Goal: Task Accomplishment & Management: Use online tool/utility

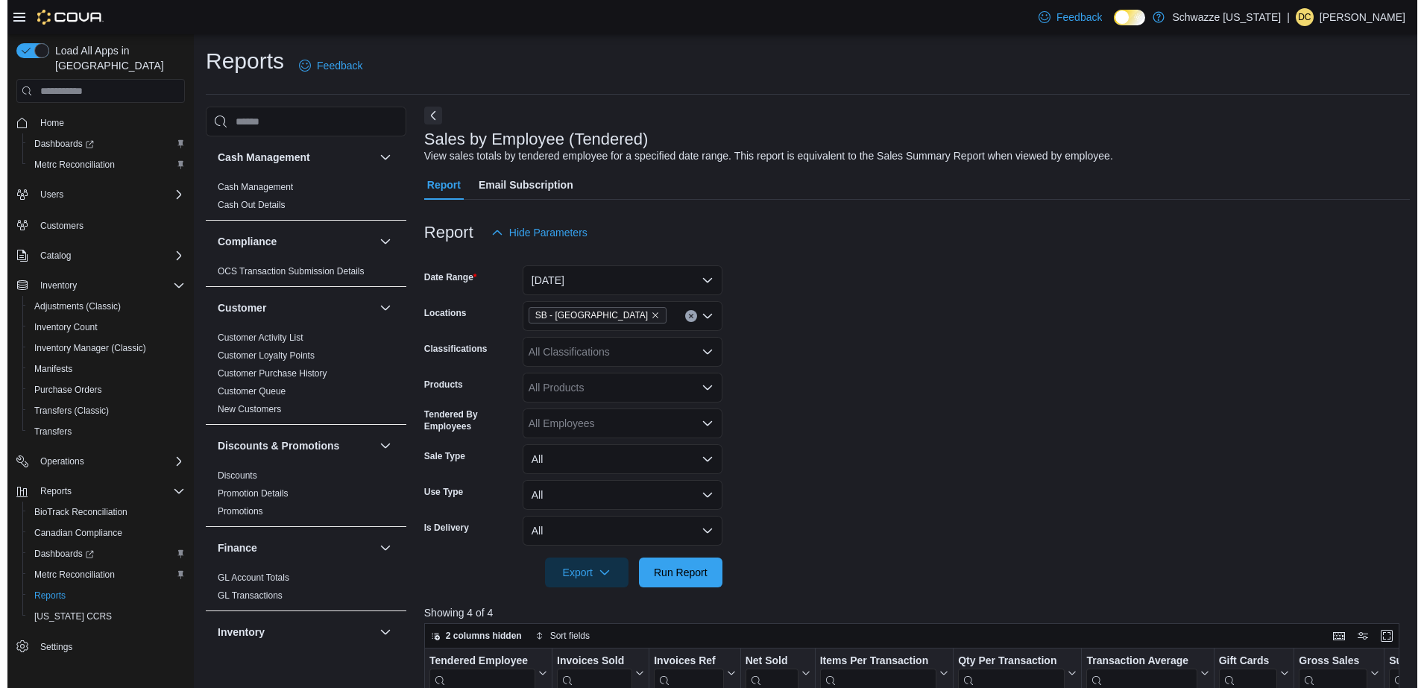
scroll to position [918, 0]
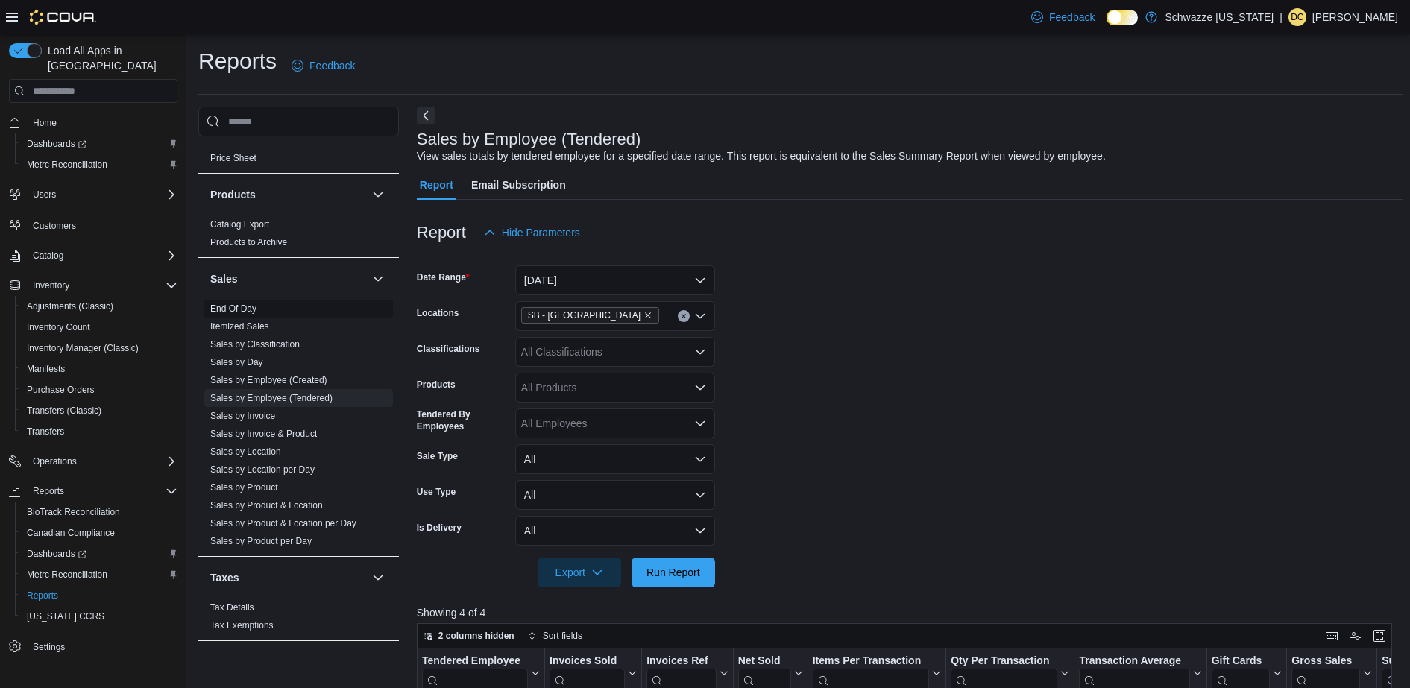
click at [242, 304] on link "End Of Day" at bounding box center [233, 309] width 46 height 10
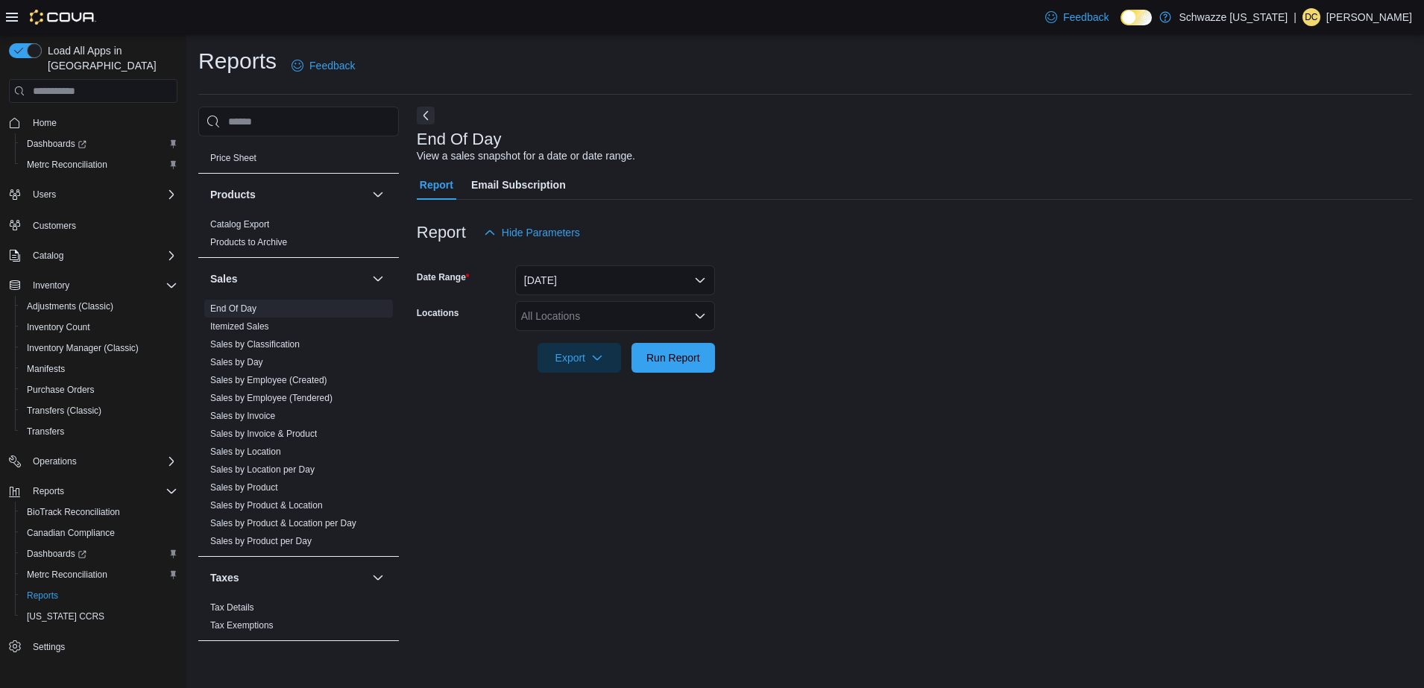
click at [637, 311] on div "All Locations" at bounding box center [615, 316] width 200 height 30
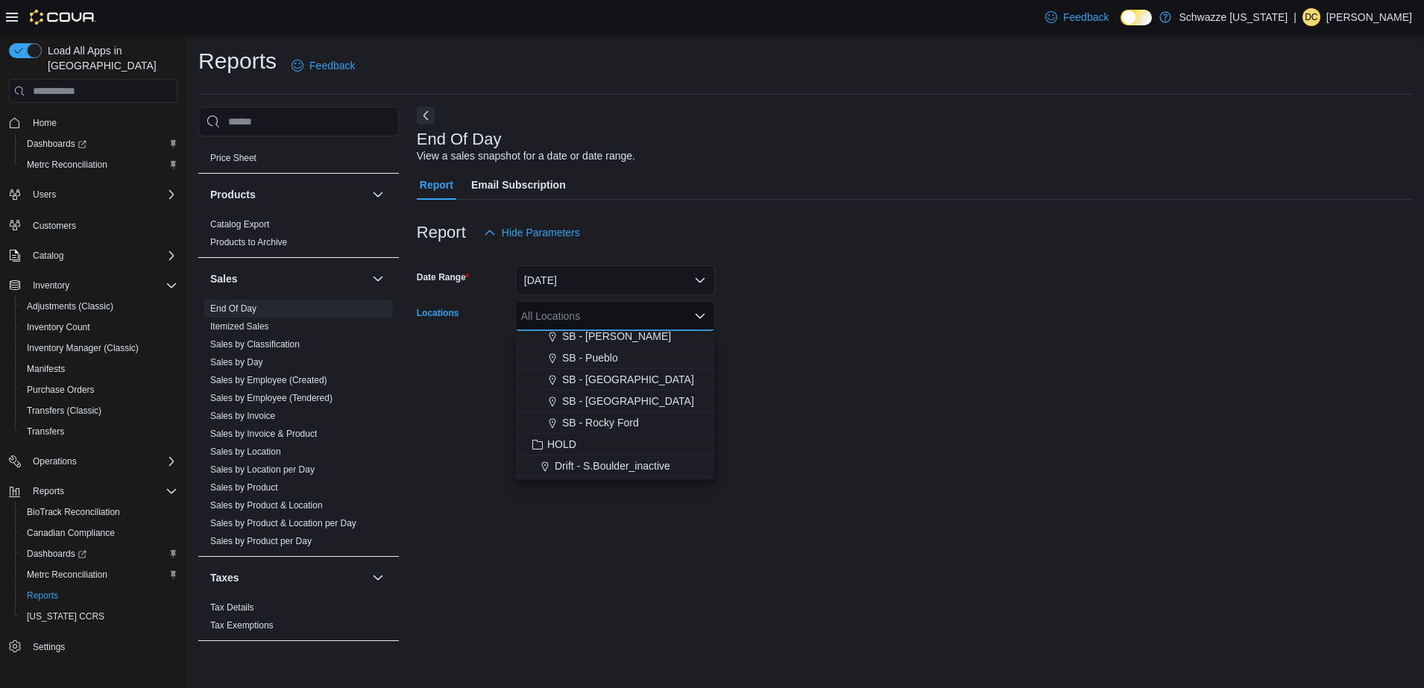
scroll to position [716, 0]
click at [634, 384] on span "SB - [GEOGRAPHIC_DATA]" at bounding box center [628, 382] width 132 height 15
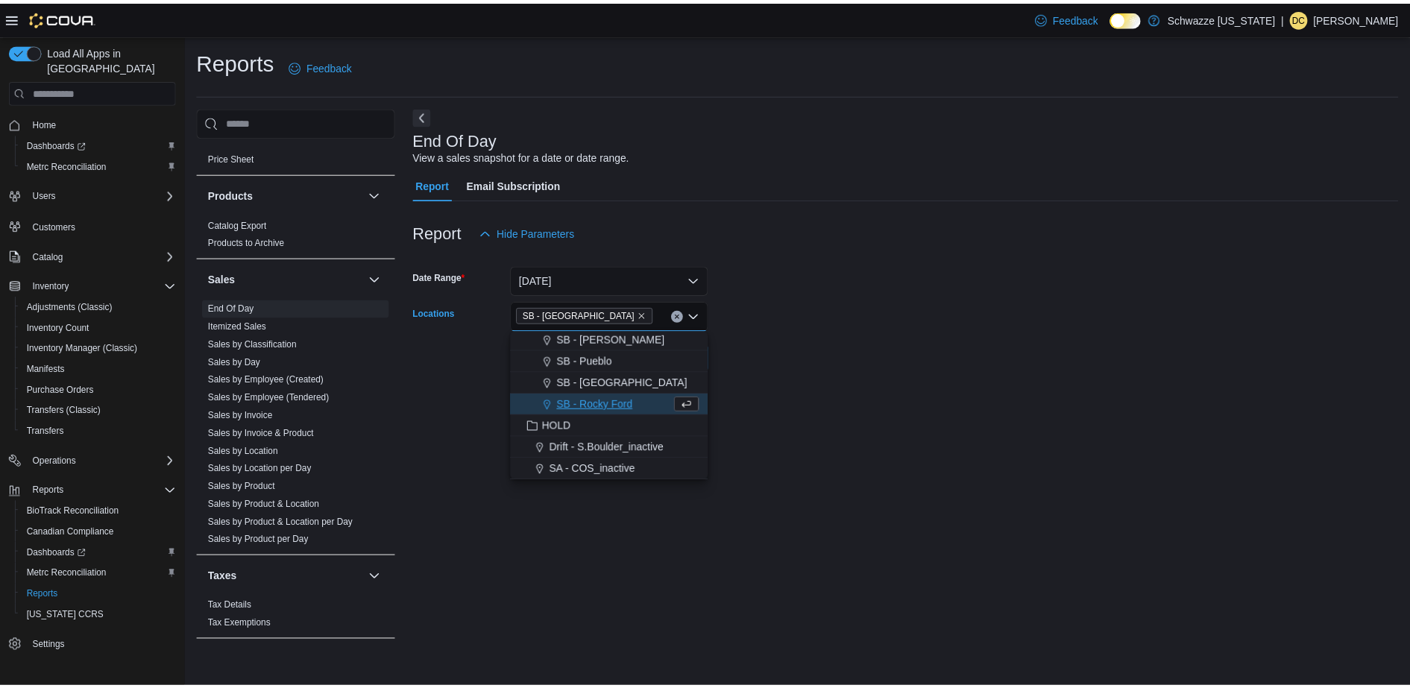
scroll to position [694, 0]
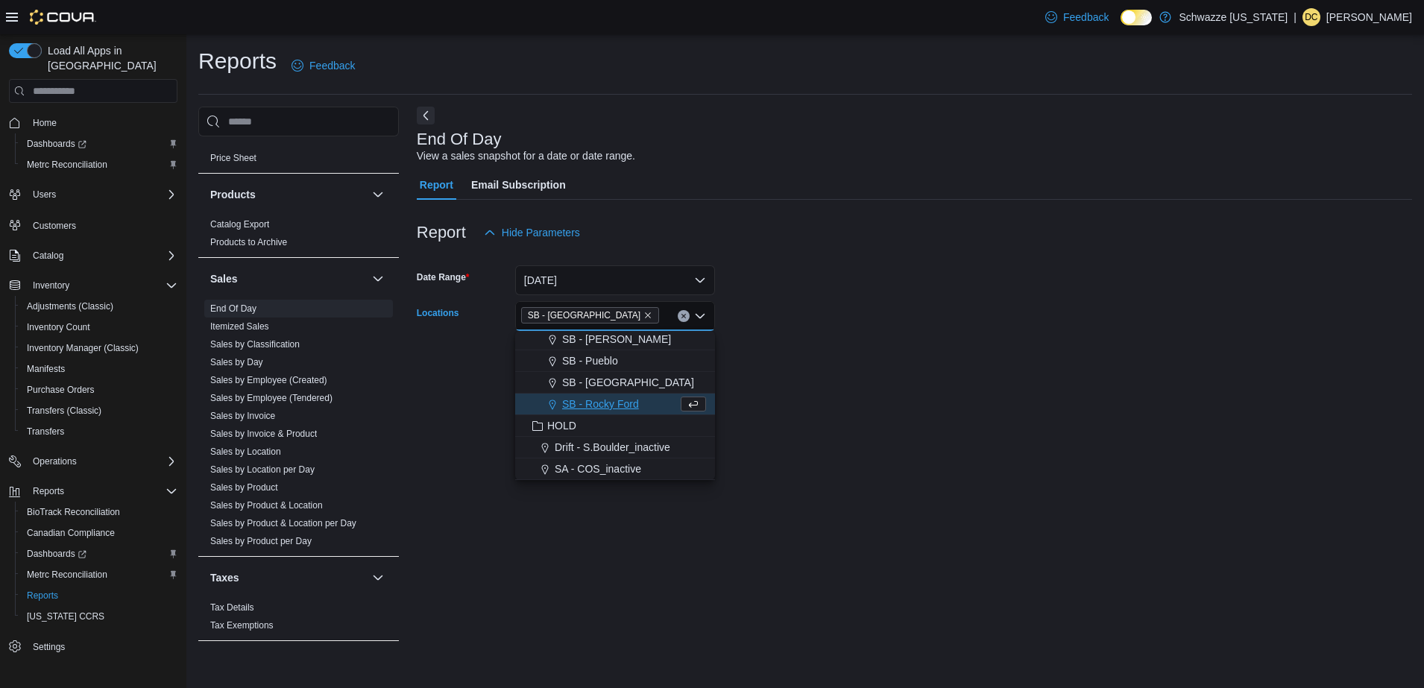
click at [787, 386] on div at bounding box center [915, 382] width 996 height 18
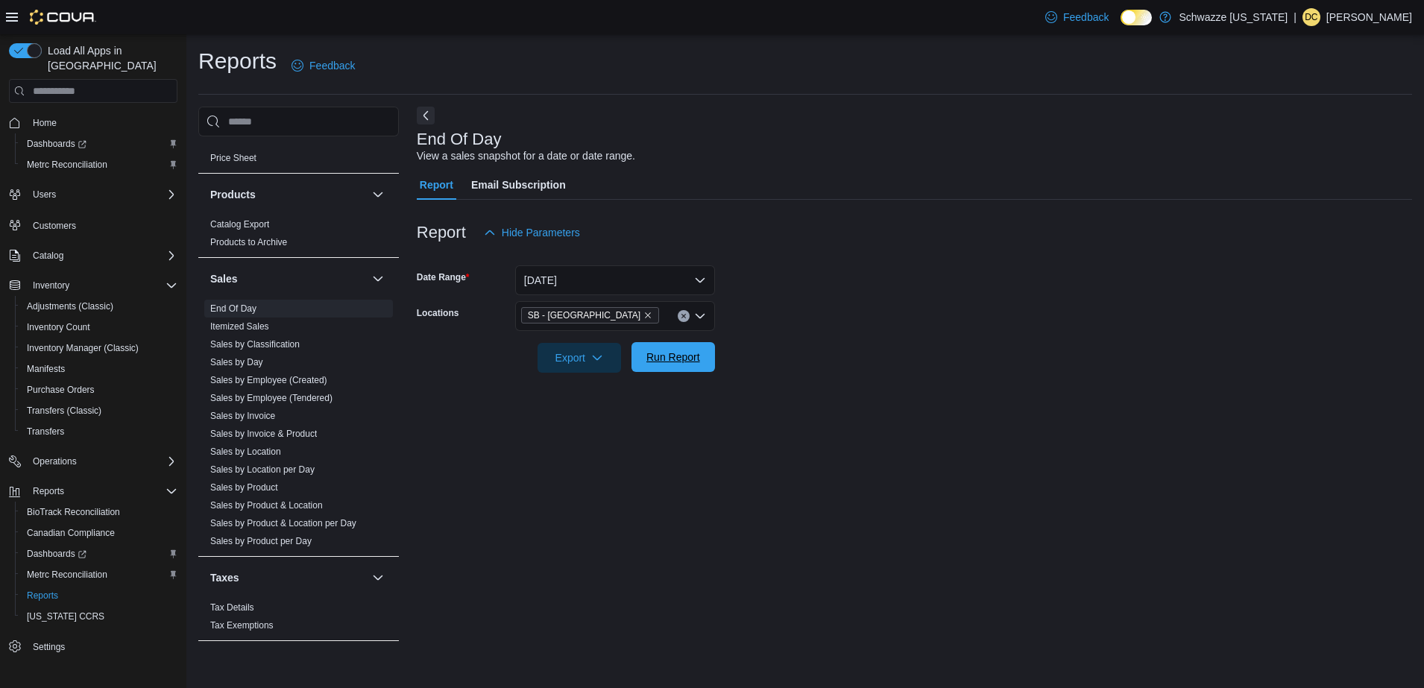
click at [685, 359] on span "Run Report" at bounding box center [674, 357] width 54 height 15
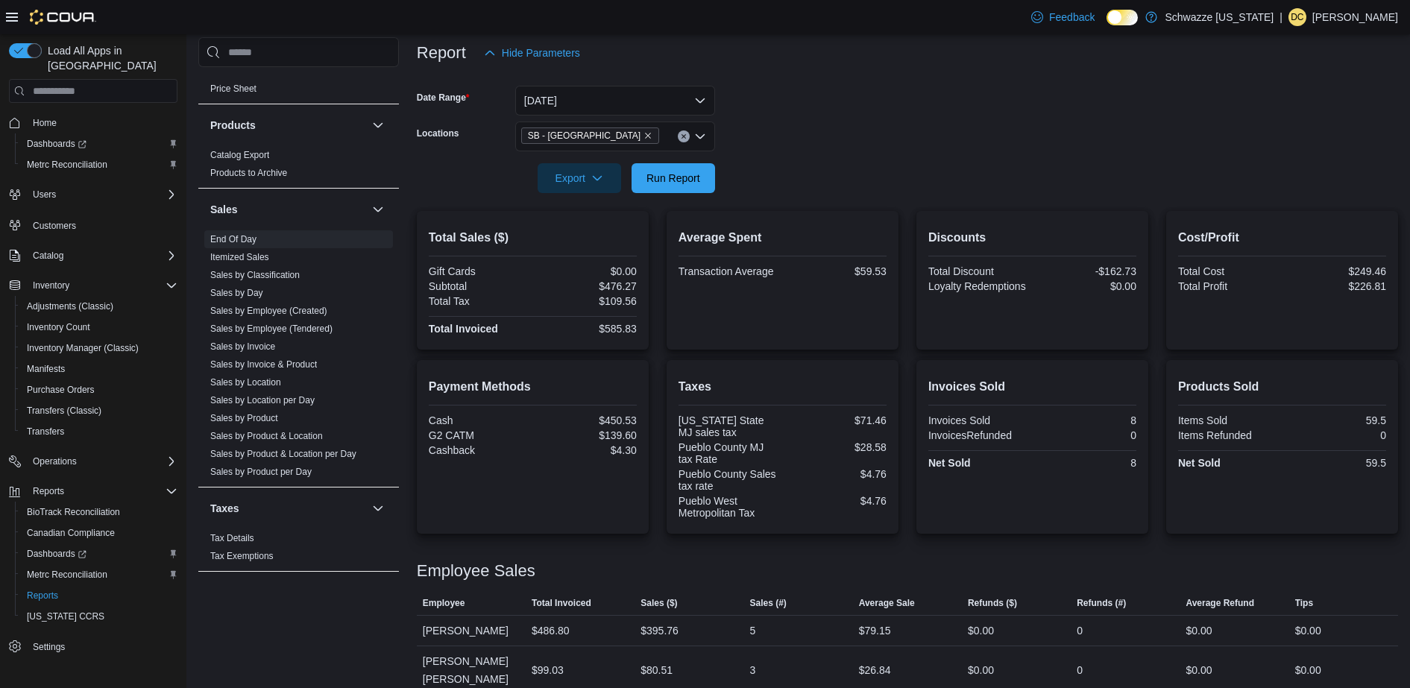
scroll to position [180, 0]
click at [272, 381] on link "Sales by Location" at bounding box center [245, 382] width 71 height 10
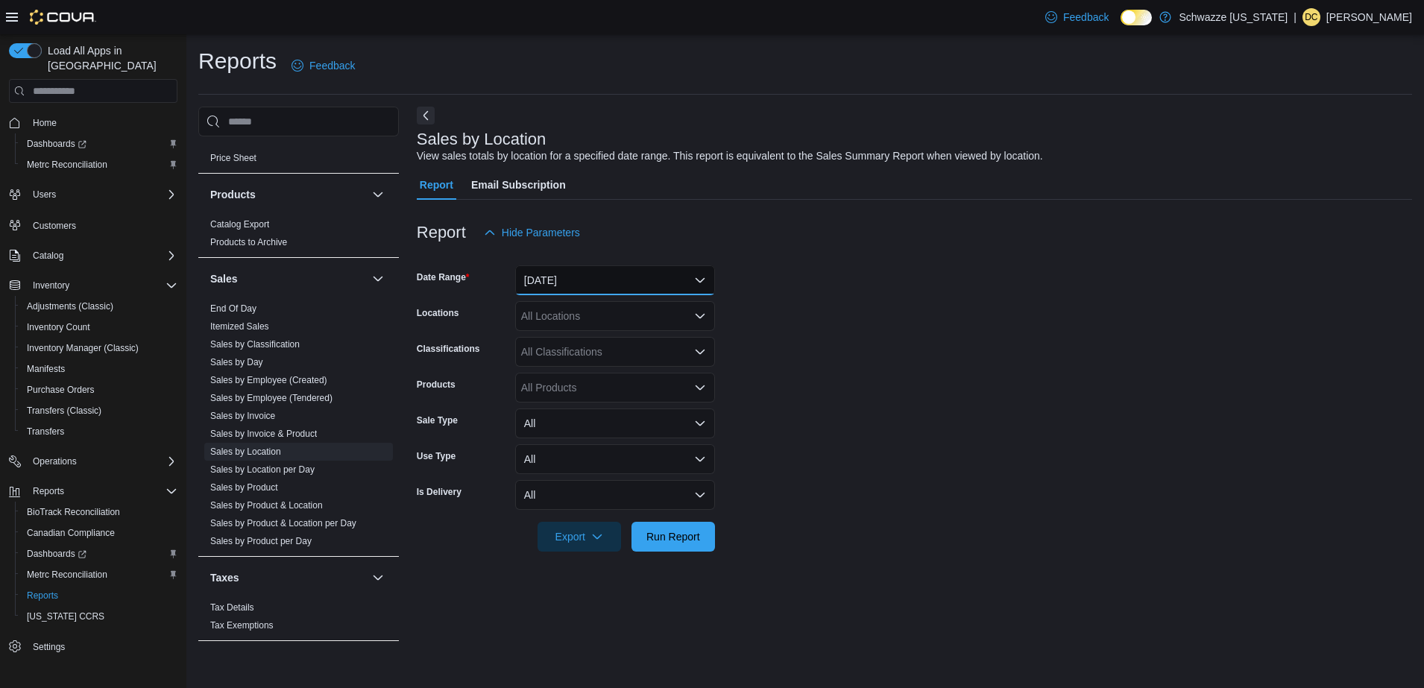
click at [588, 276] on button "[DATE]" at bounding box center [615, 280] width 200 height 30
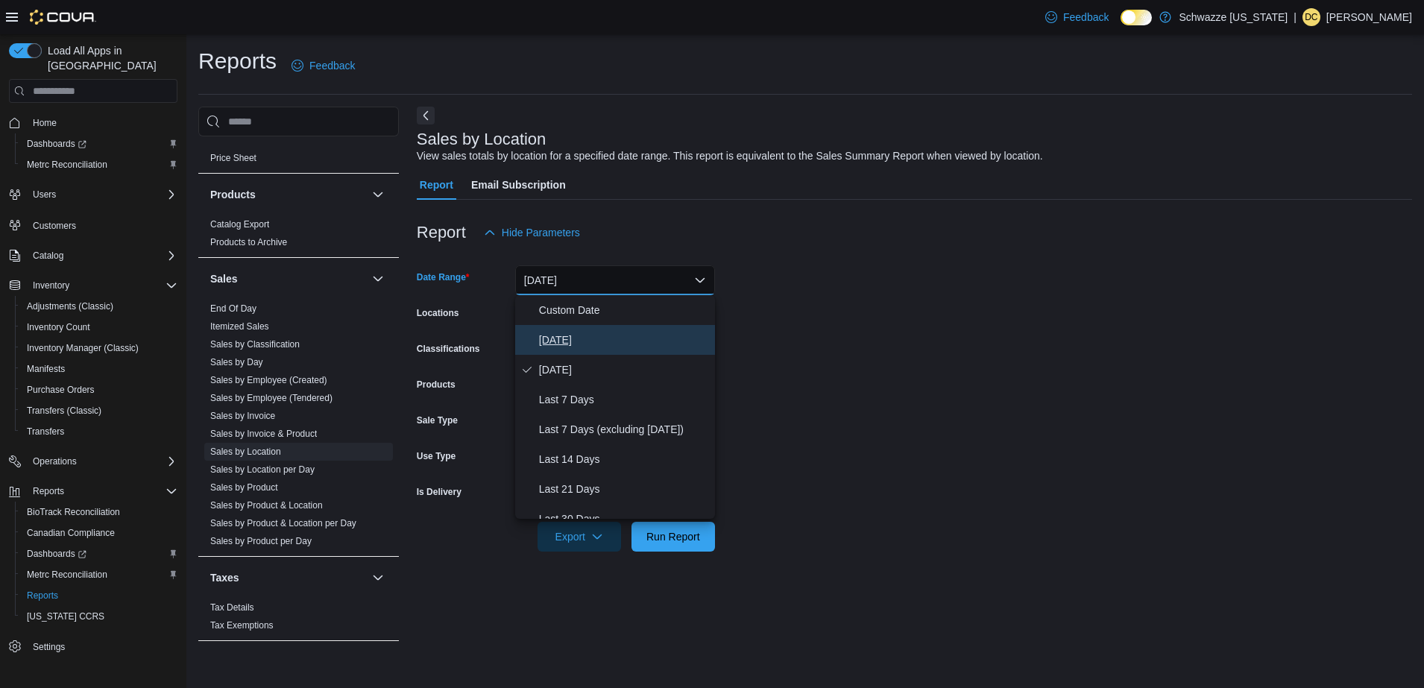
click at [584, 336] on span "[DATE]" at bounding box center [624, 340] width 170 height 18
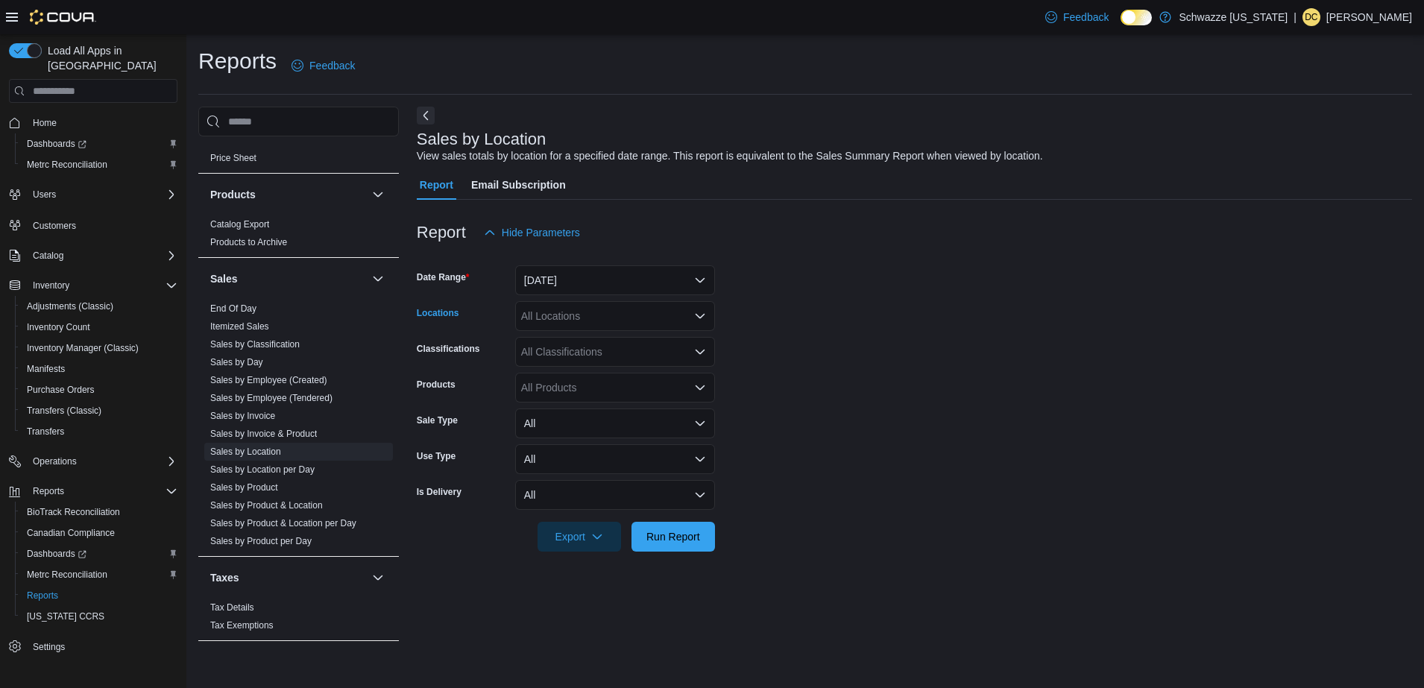
click at [586, 316] on div "All Locations" at bounding box center [615, 316] width 200 height 30
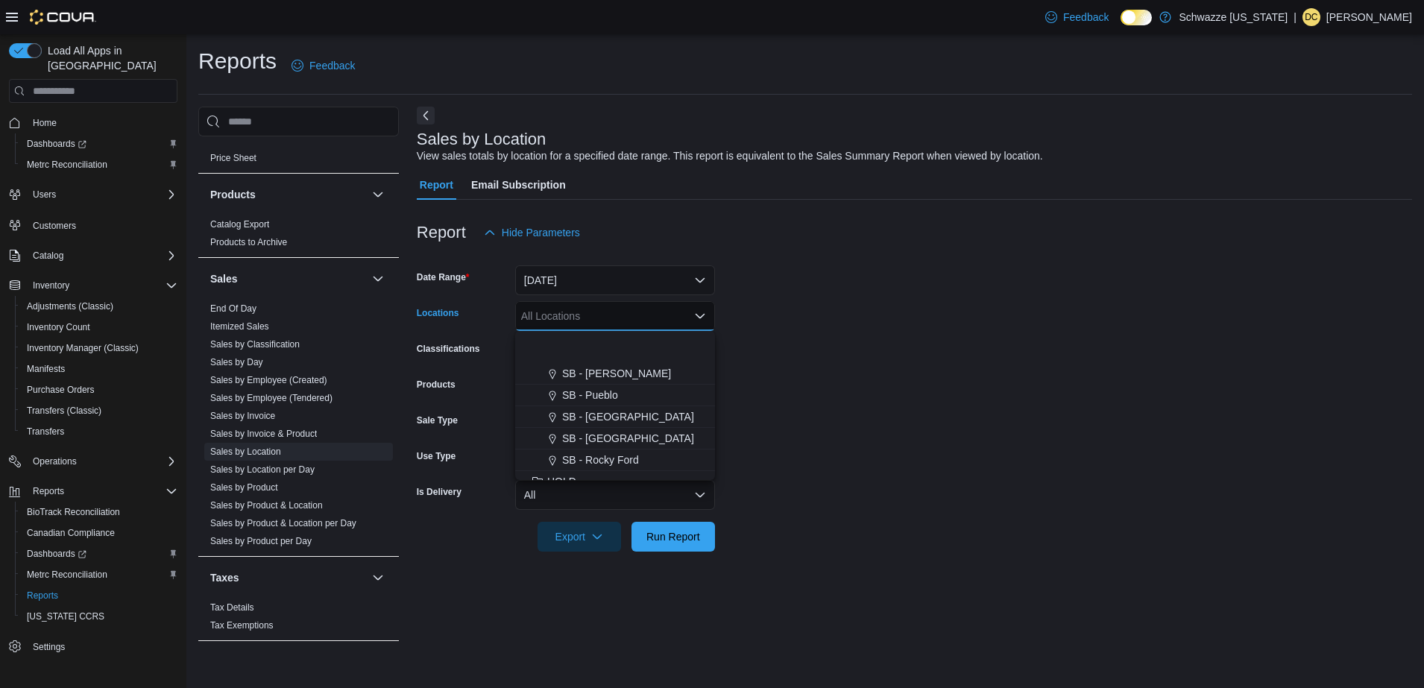
scroll to position [716, 0]
click at [630, 378] on span "SB - [GEOGRAPHIC_DATA]" at bounding box center [628, 382] width 132 height 15
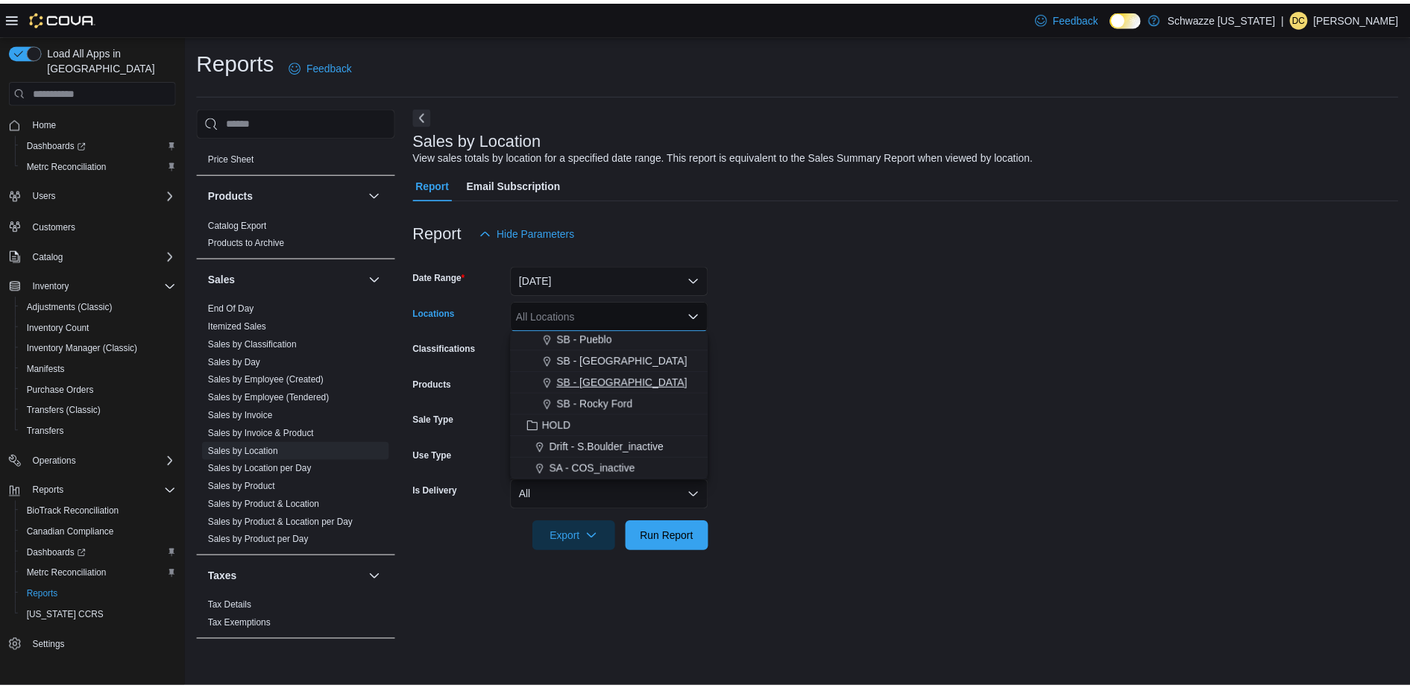
scroll to position [694, 0]
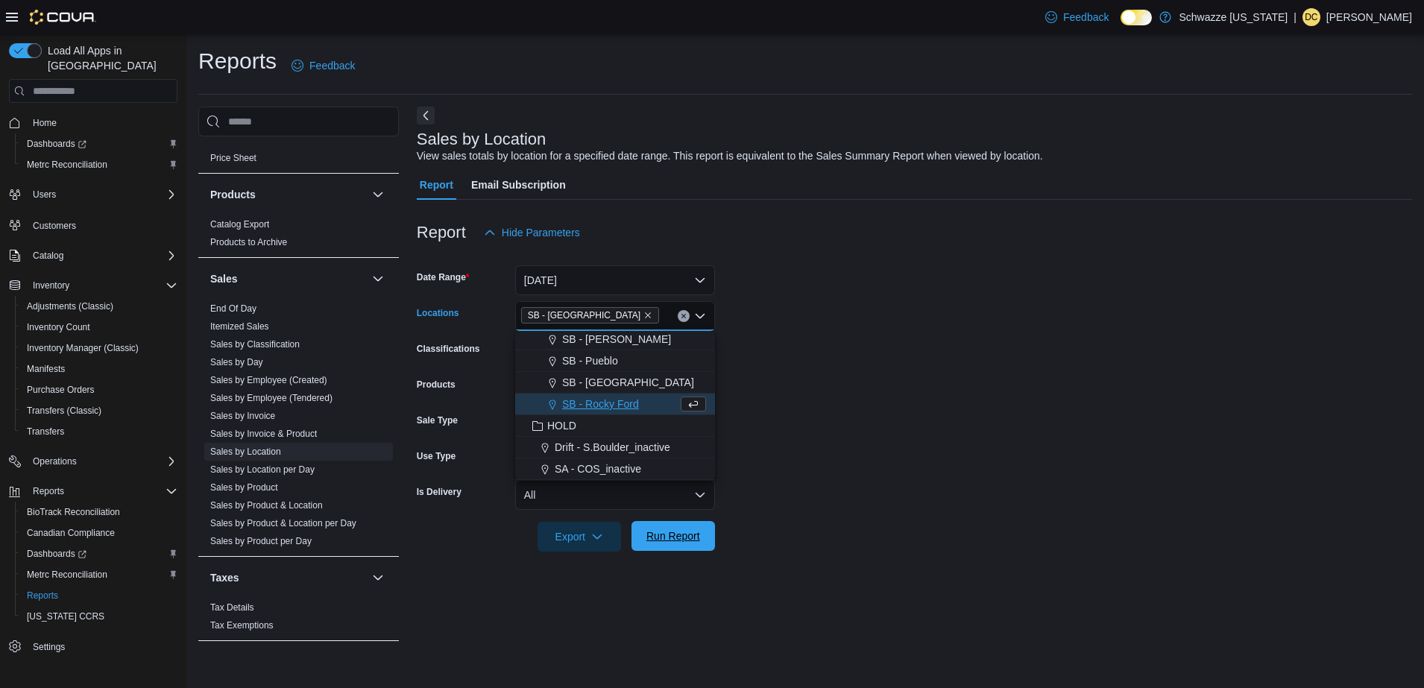
click at [678, 535] on span "Run Report" at bounding box center [674, 536] width 54 height 15
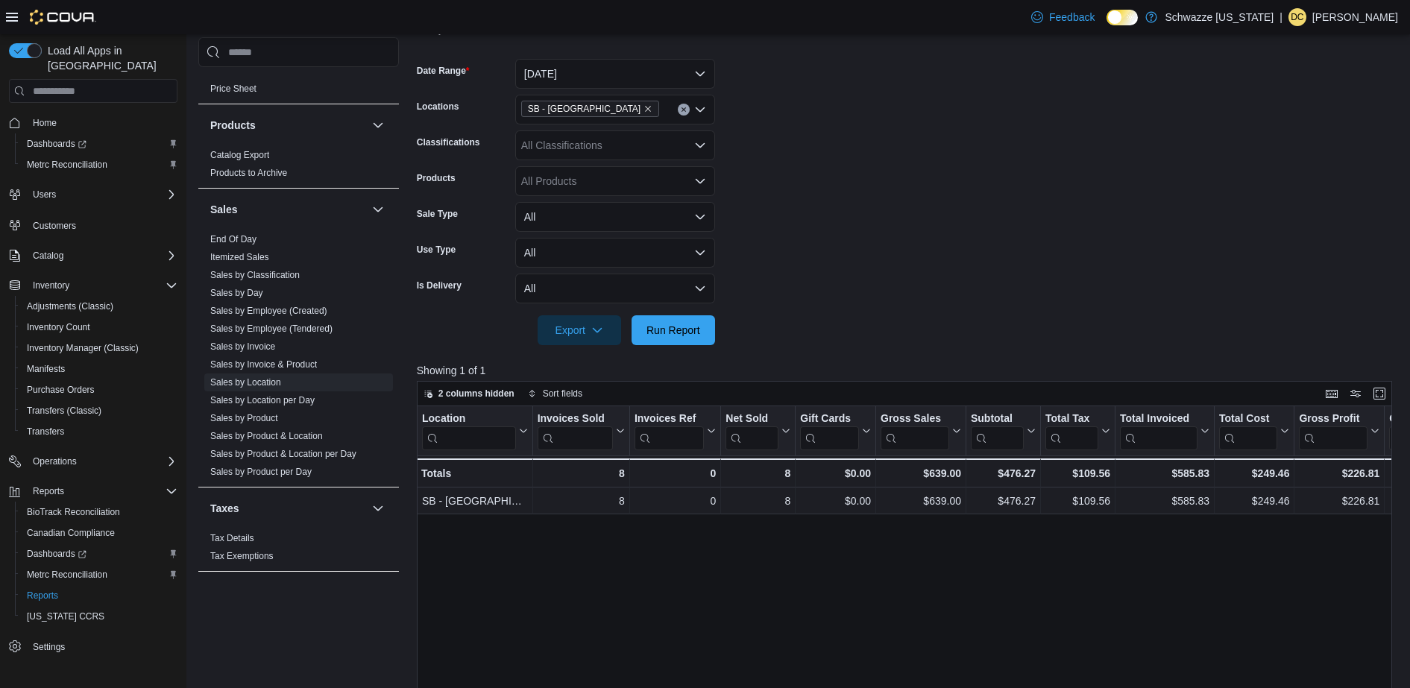
scroll to position [210, 0]
click at [1386, 391] on button "Enter fullscreen" at bounding box center [1380, 390] width 18 height 18
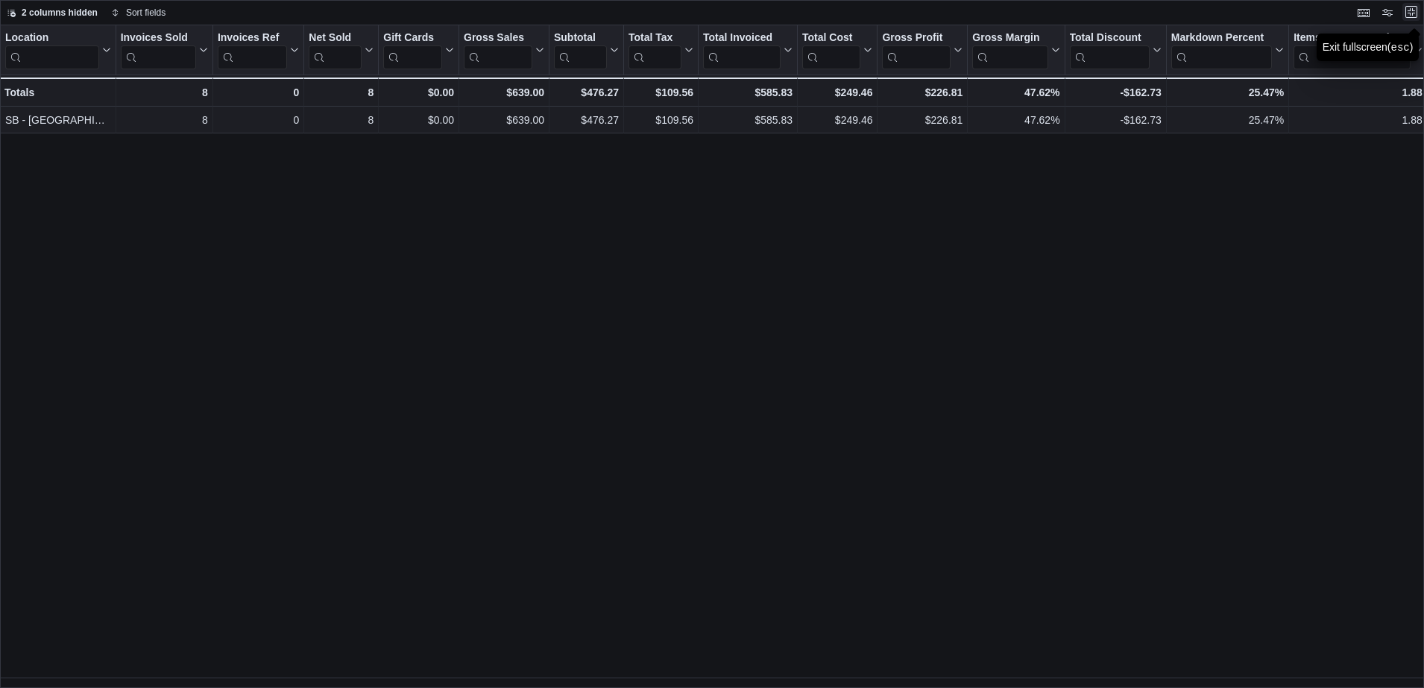
click at [1409, 13] on button "Exit fullscreen" at bounding box center [1412, 12] width 18 height 18
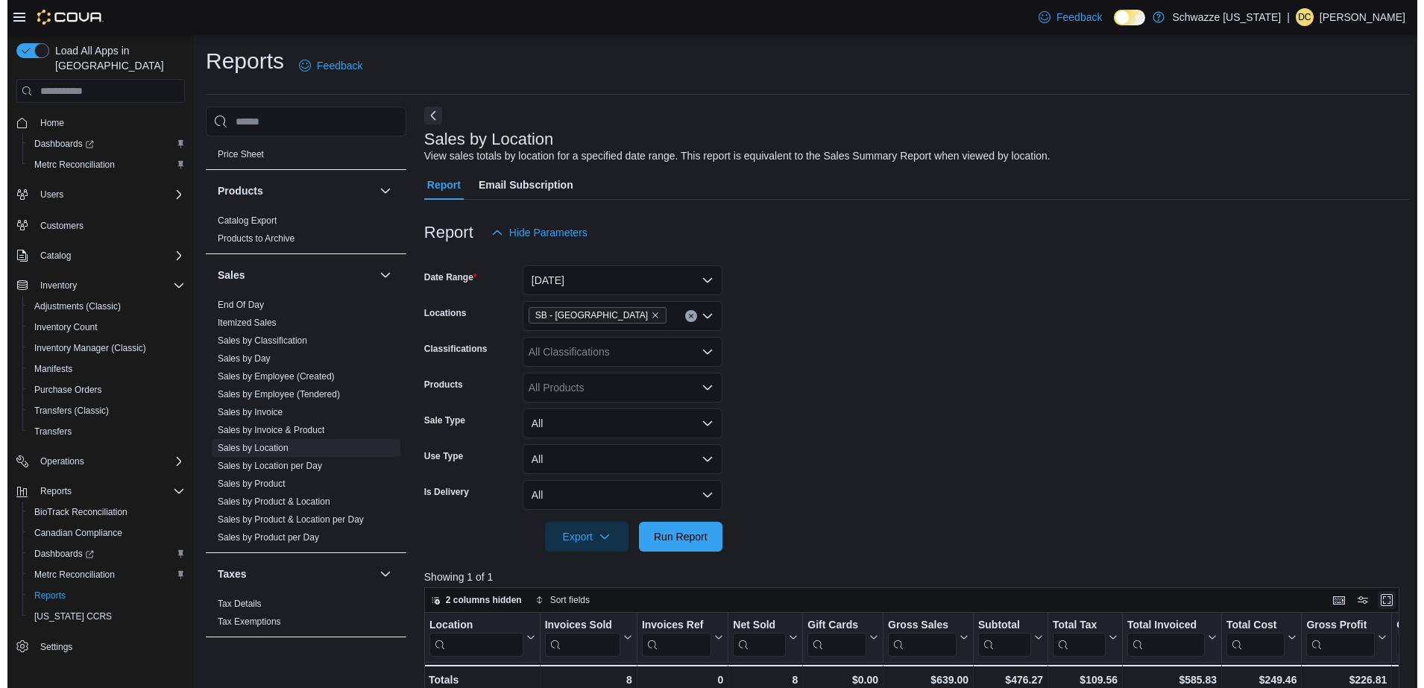
scroll to position [914, 0]
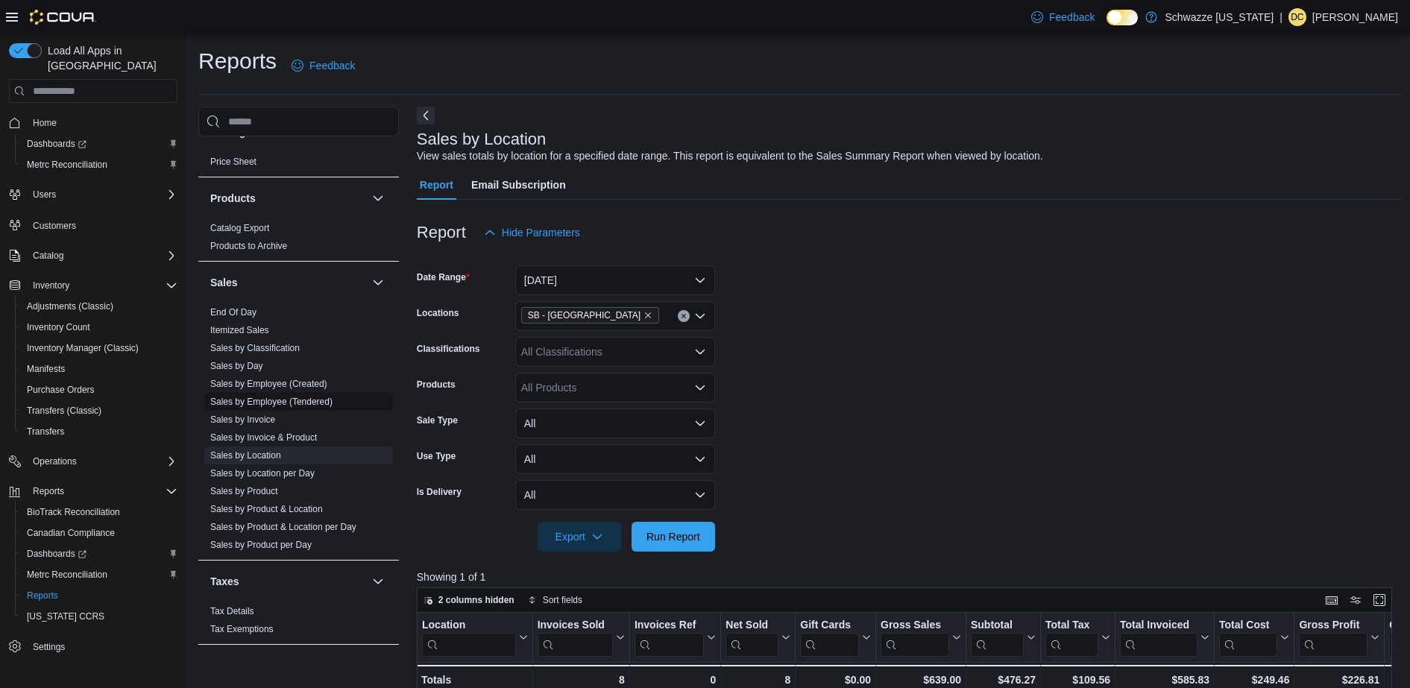
click at [280, 397] on link "Sales by Employee (Tendered)" at bounding box center [271, 402] width 122 height 10
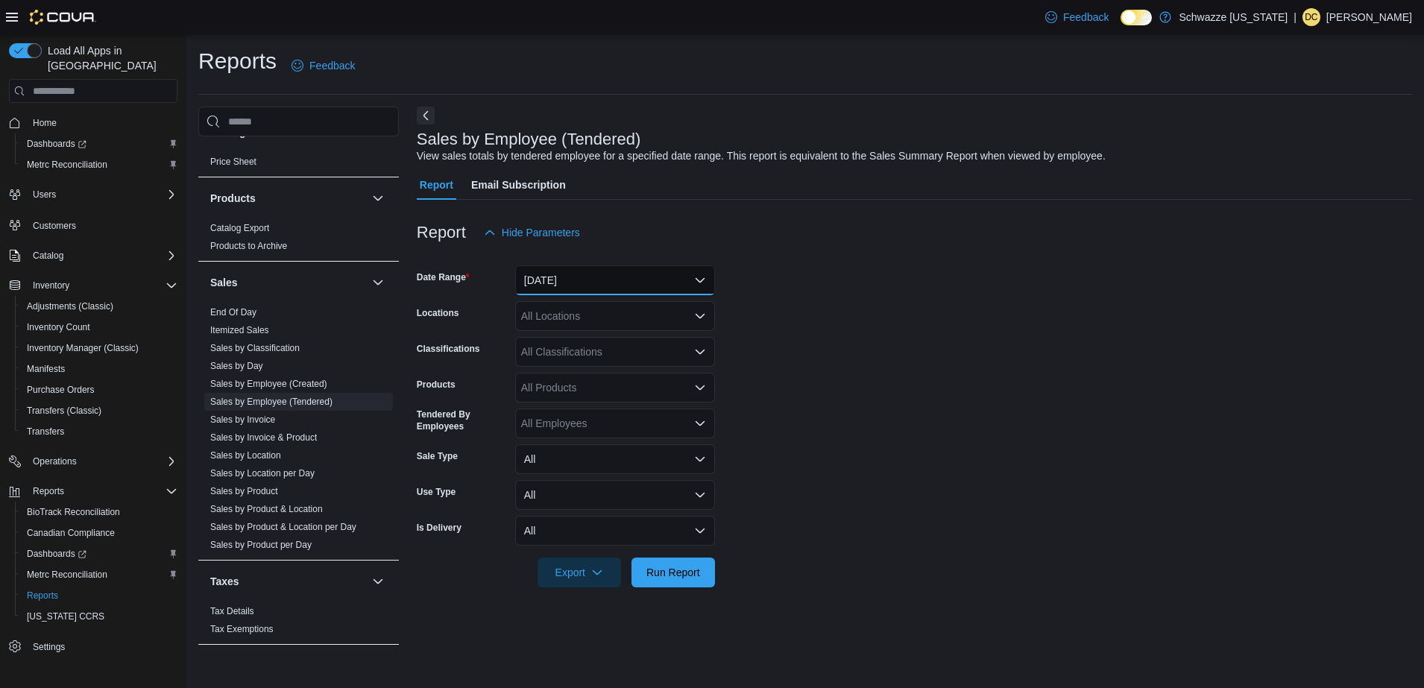
click at [621, 282] on button "[DATE]" at bounding box center [615, 280] width 200 height 30
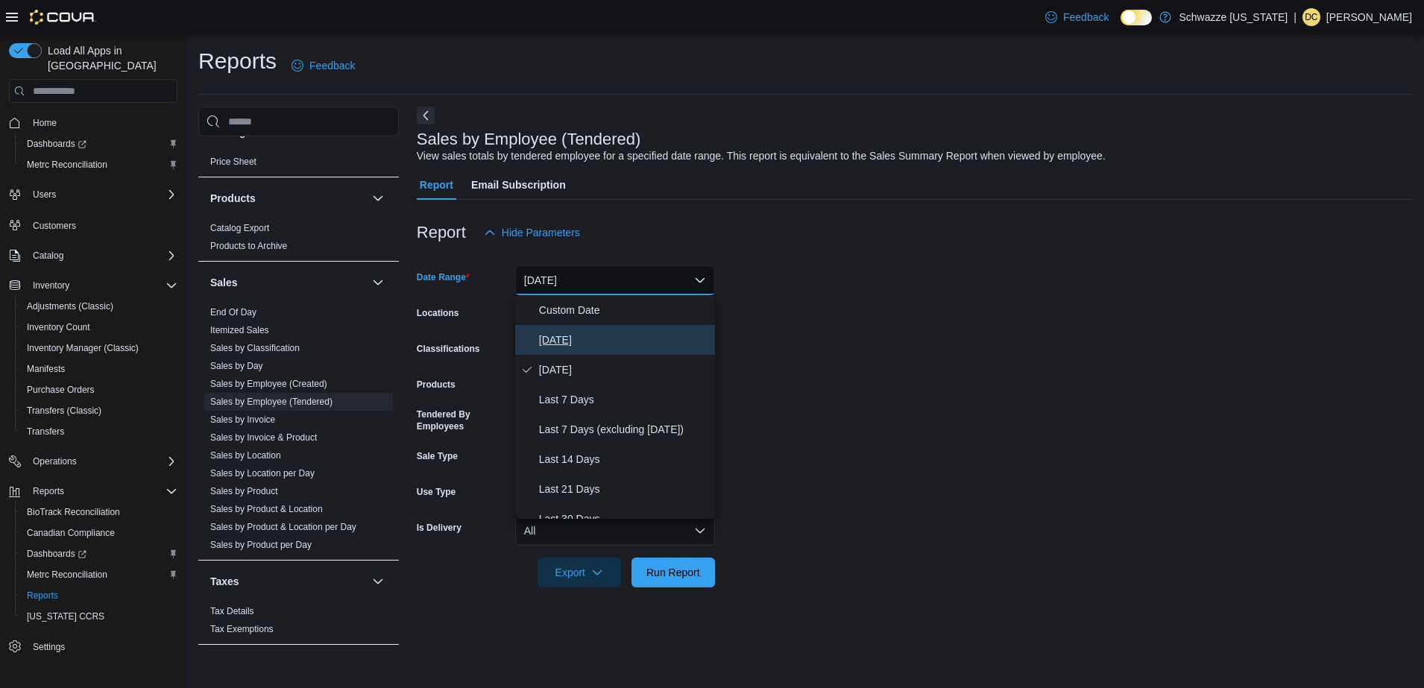
click at [603, 344] on span "[DATE]" at bounding box center [624, 340] width 170 height 18
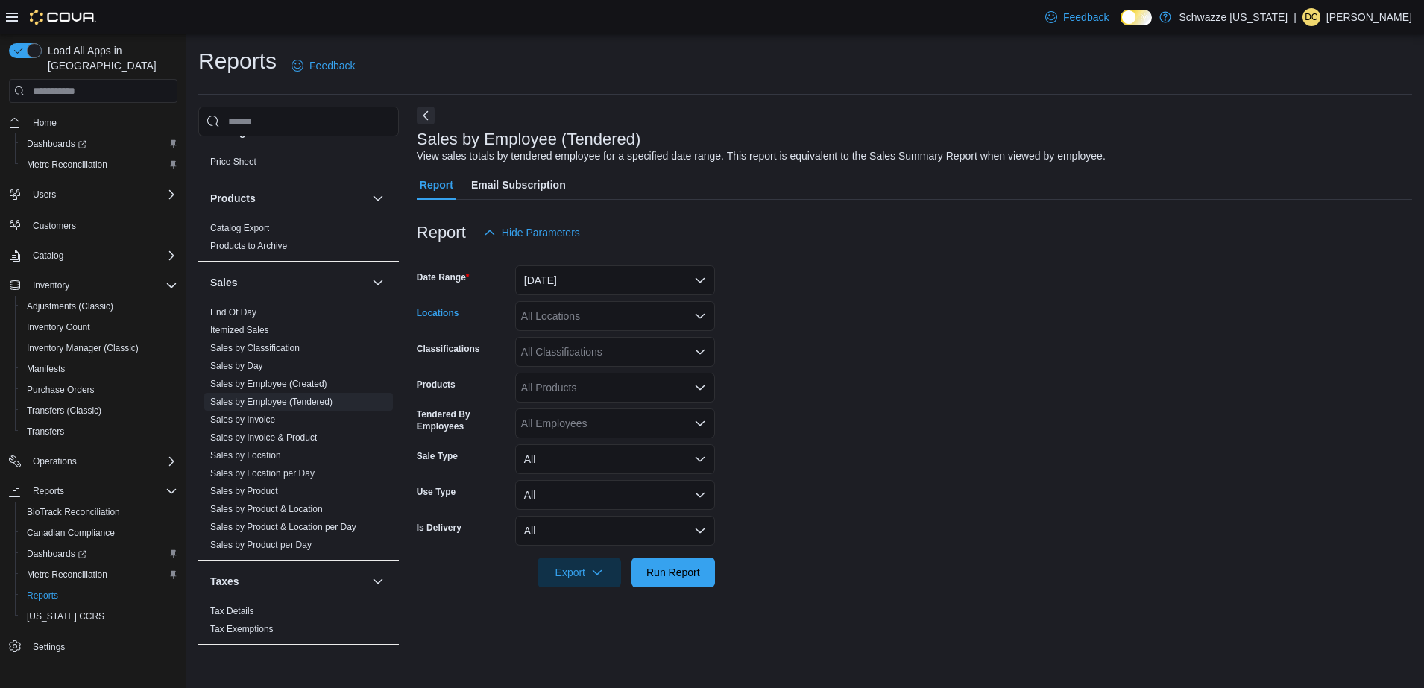
click at [598, 315] on div "All Locations" at bounding box center [615, 316] width 200 height 30
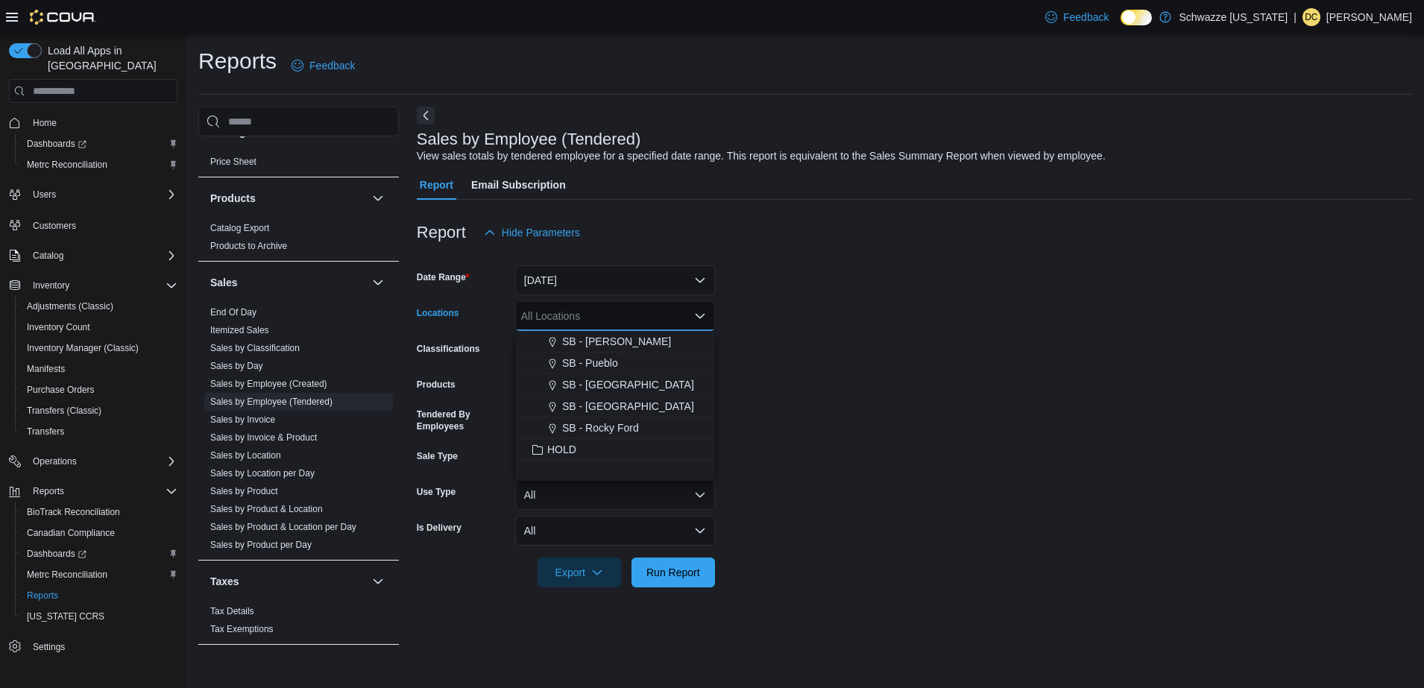
scroll to position [716, 0]
click at [648, 380] on div "SB - [GEOGRAPHIC_DATA]" at bounding box center [615, 382] width 182 height 15
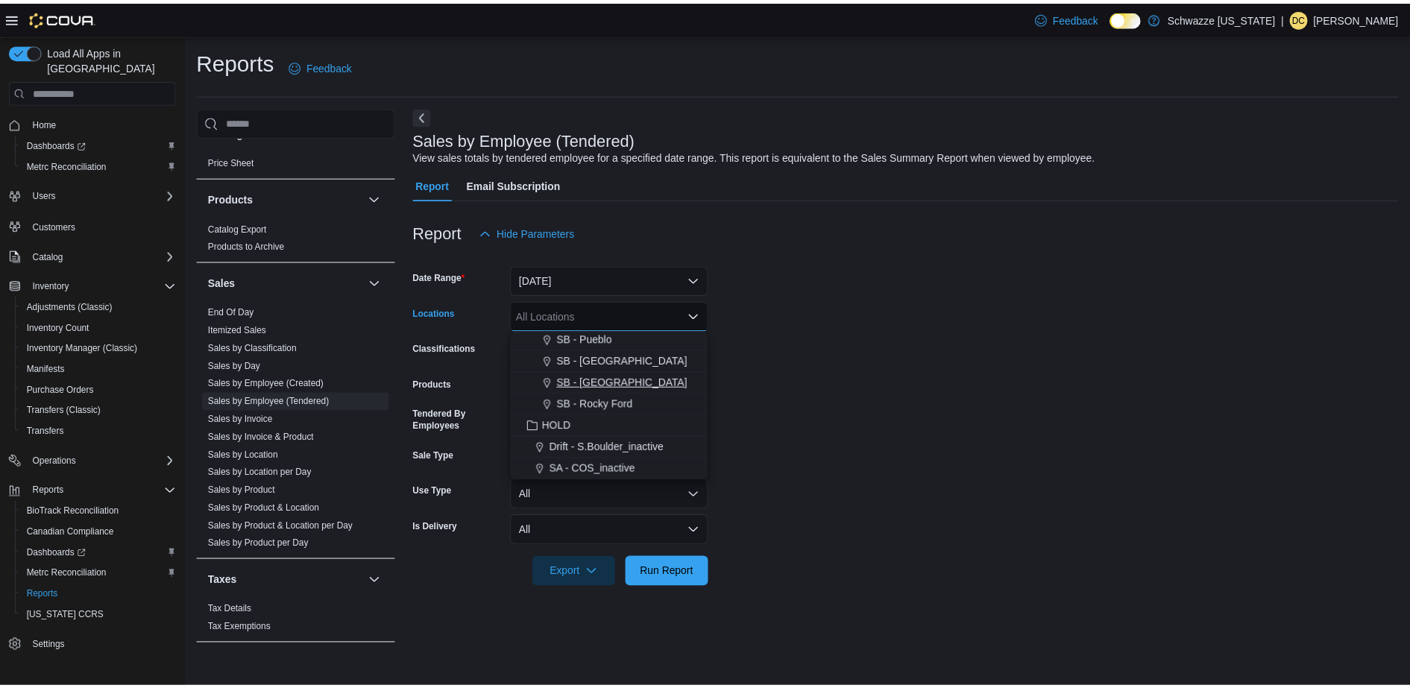
scroll to position [694, 0]
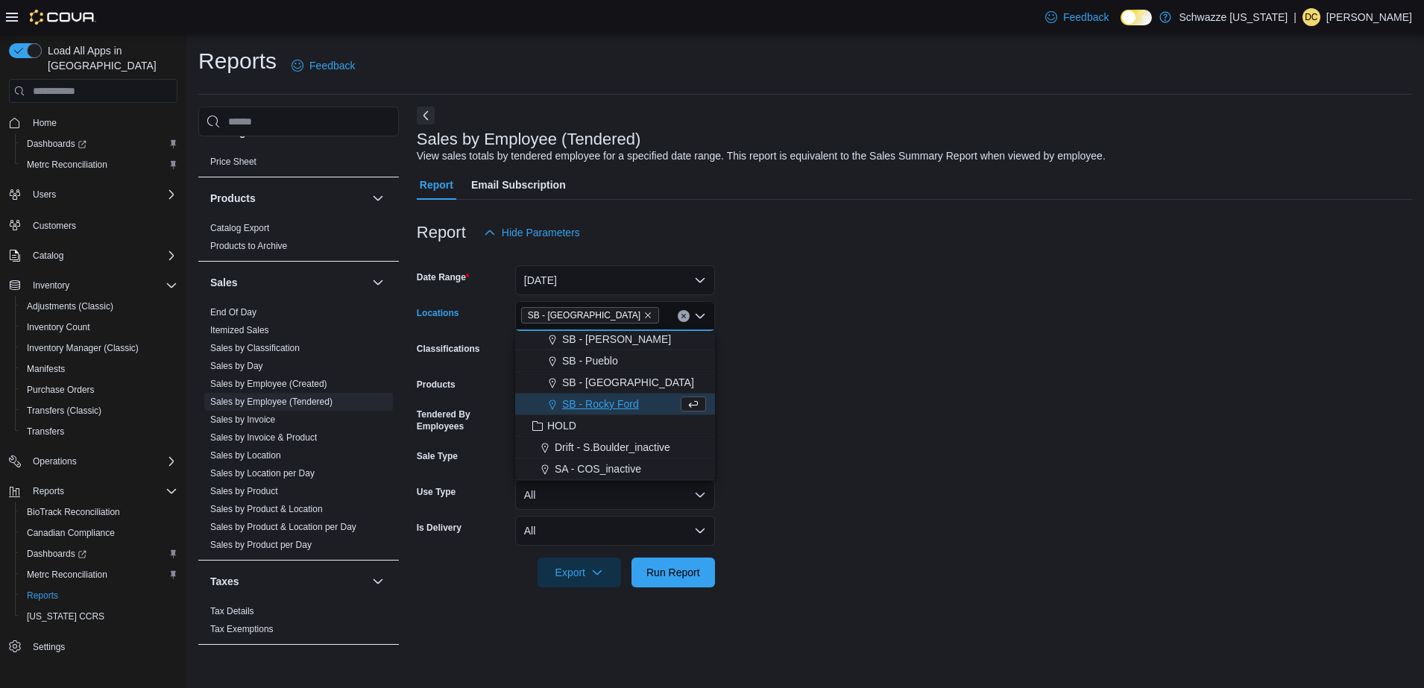
click at [811, 406] on form "Date Range Today Locations SB - Pueblo West Combo box. Selected. SB - Pueblo We…" at bounding box center [915, 418] width 996 height 340
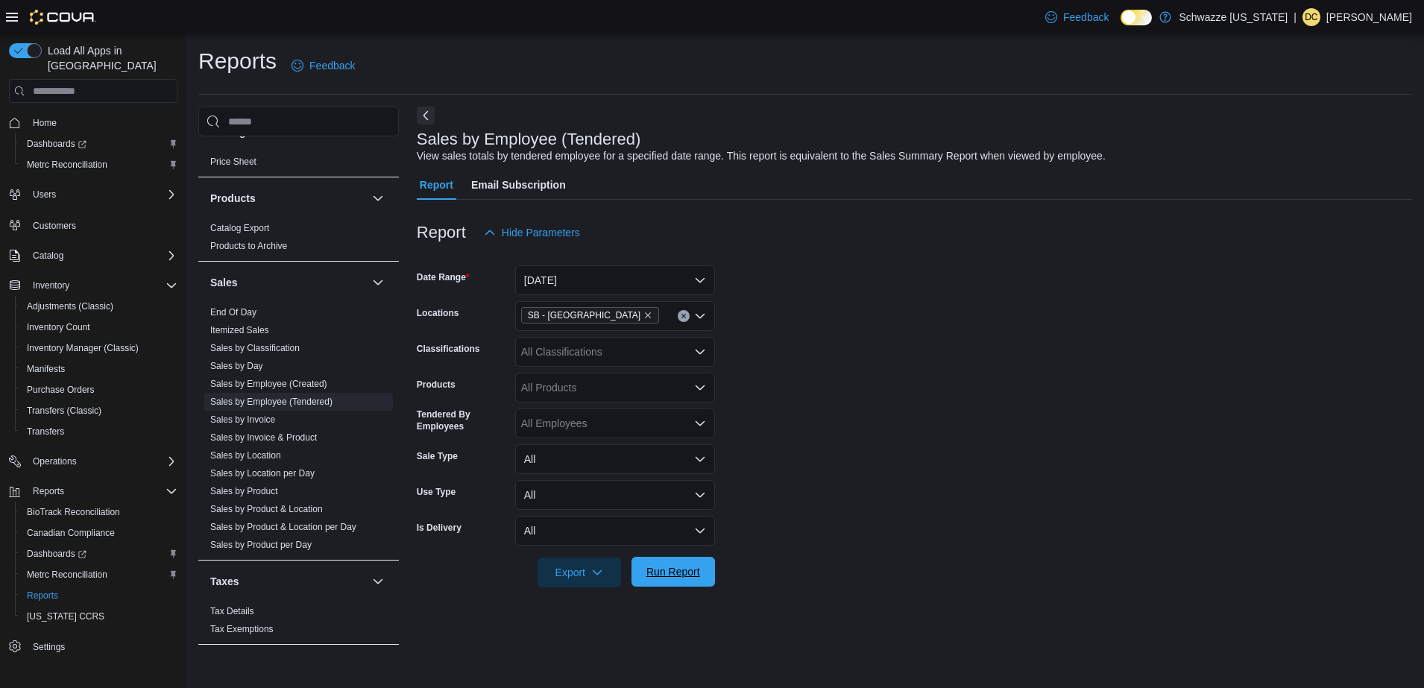
click at [675, 576] on span "Run Report" at bounding box center [674, 572] width 54 height 15
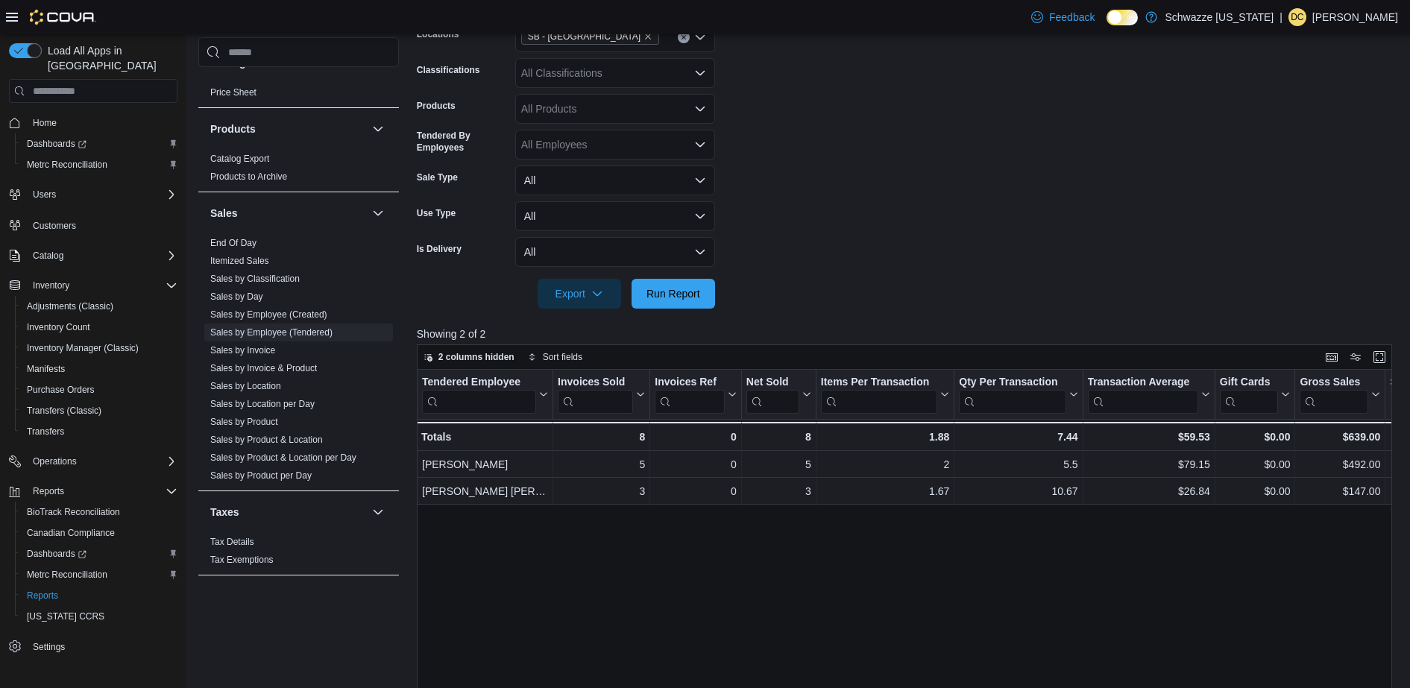
scroll to position [305, 0]
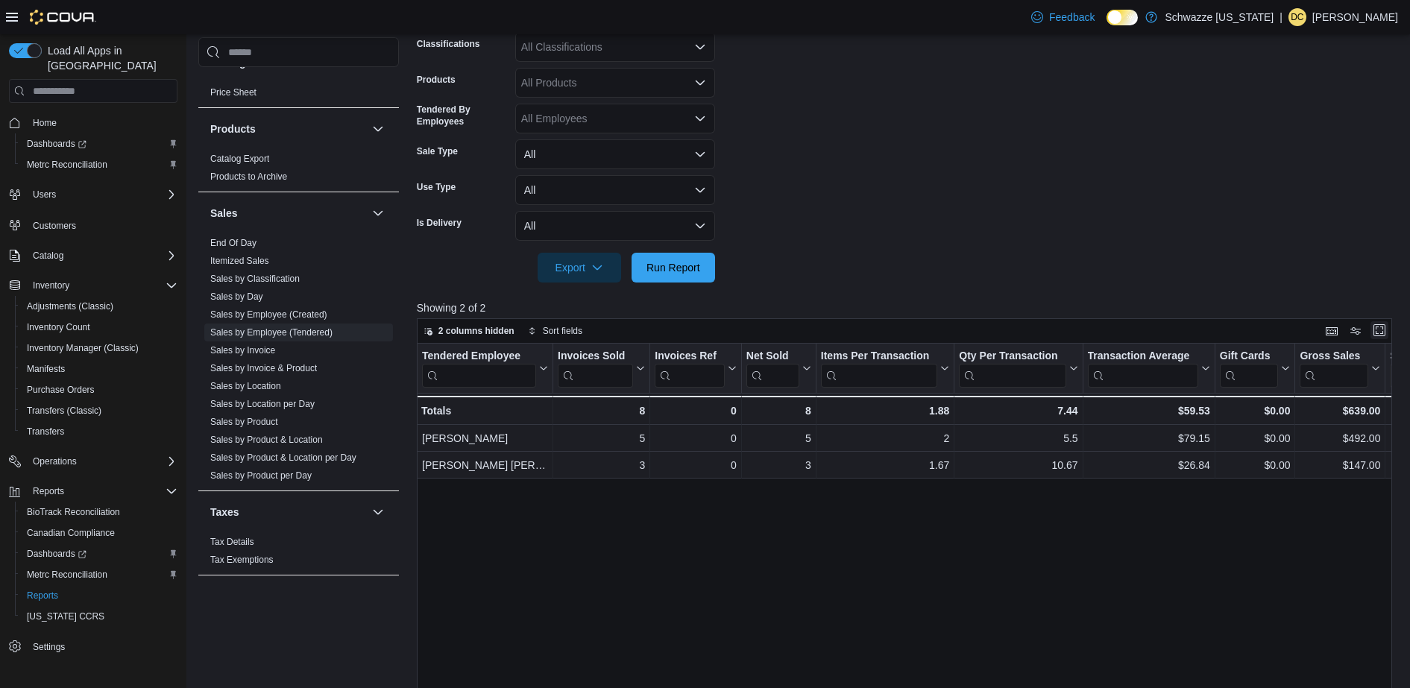
click at [1389, 326] on button "Enter fullscreen" at bounding box center [1380, 330] width 18 height 18
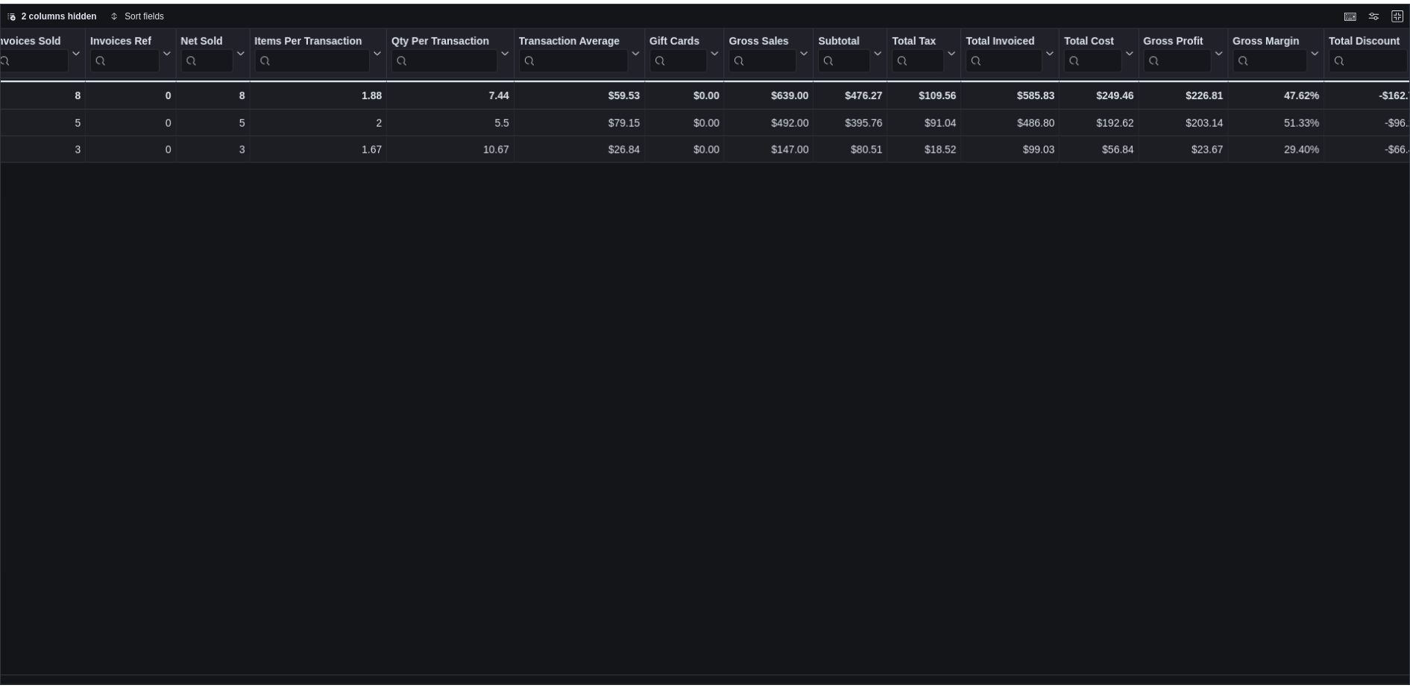
scroll to position [0, 0]
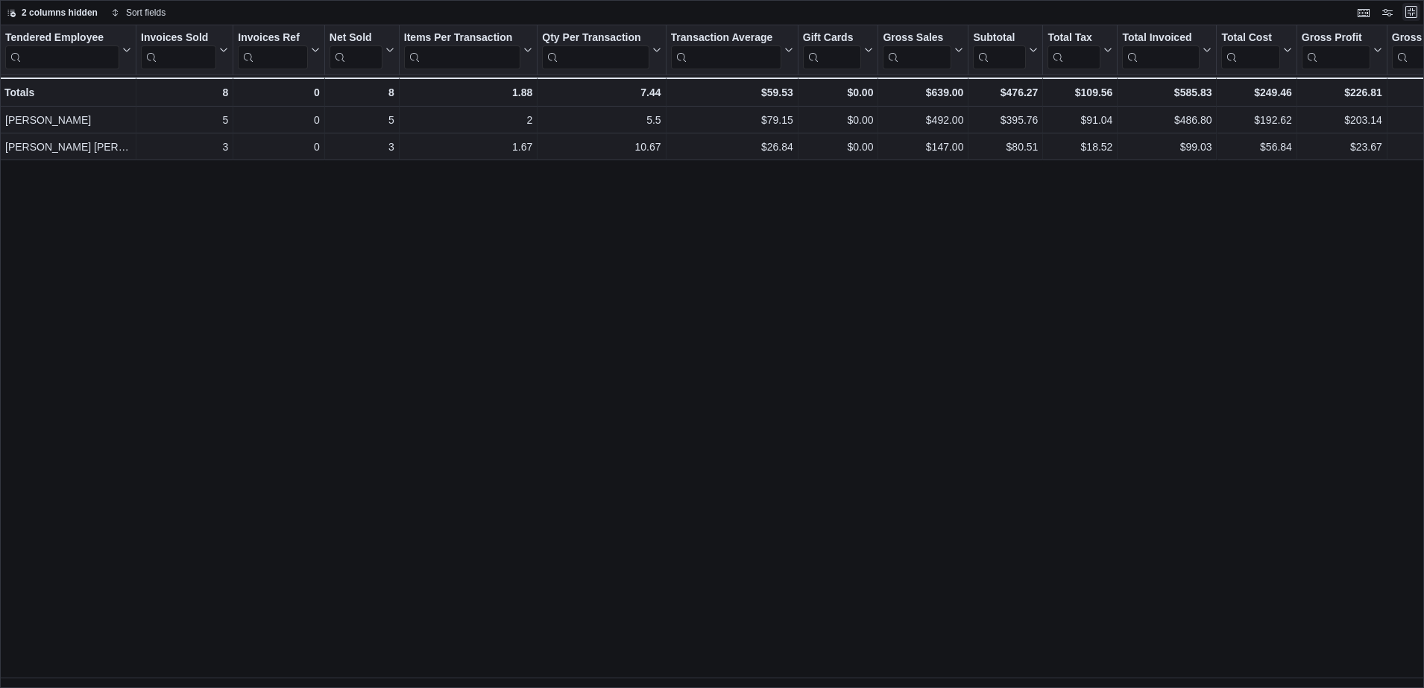
click at [1409, 11] on button "Exit fullscreen" at bounding box center [1412, 12] width 18 height 18
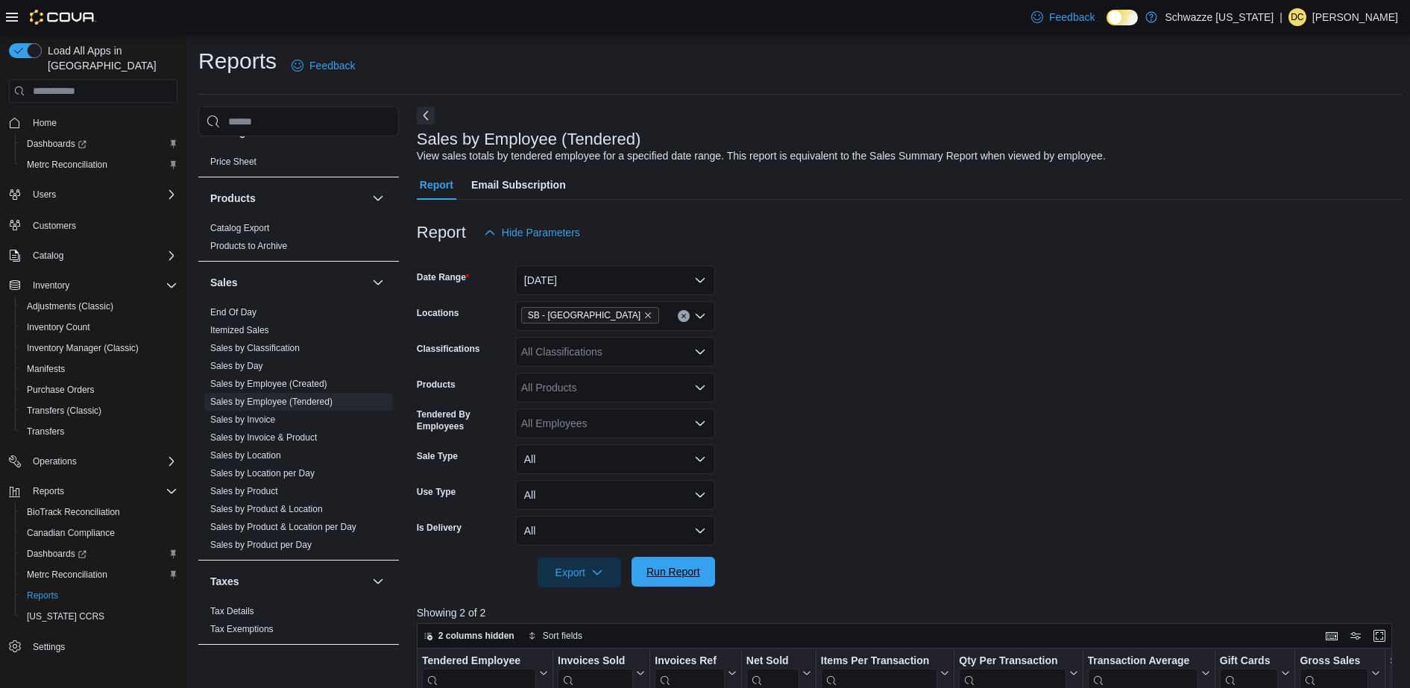
click at [685, 584] on span "Run Report" at bounding box center [674, 572] width 66 height 30
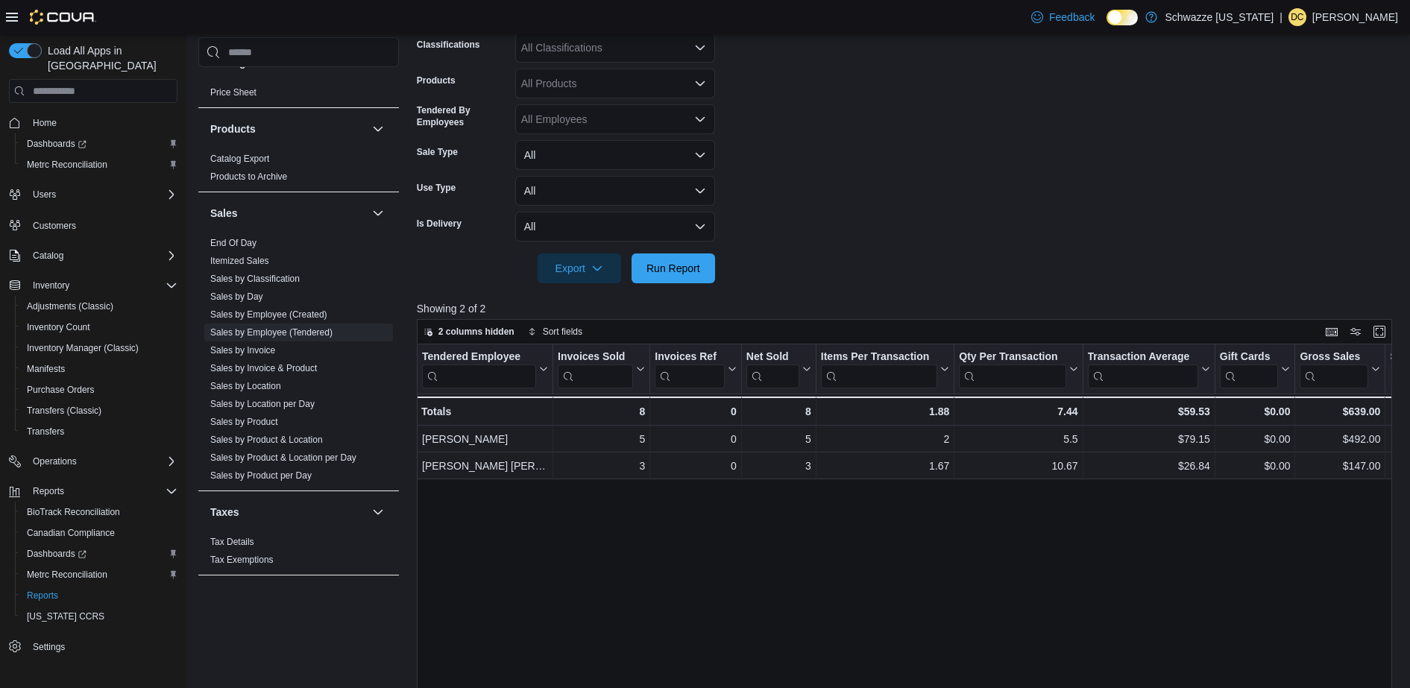
scroll to position [326, 0]
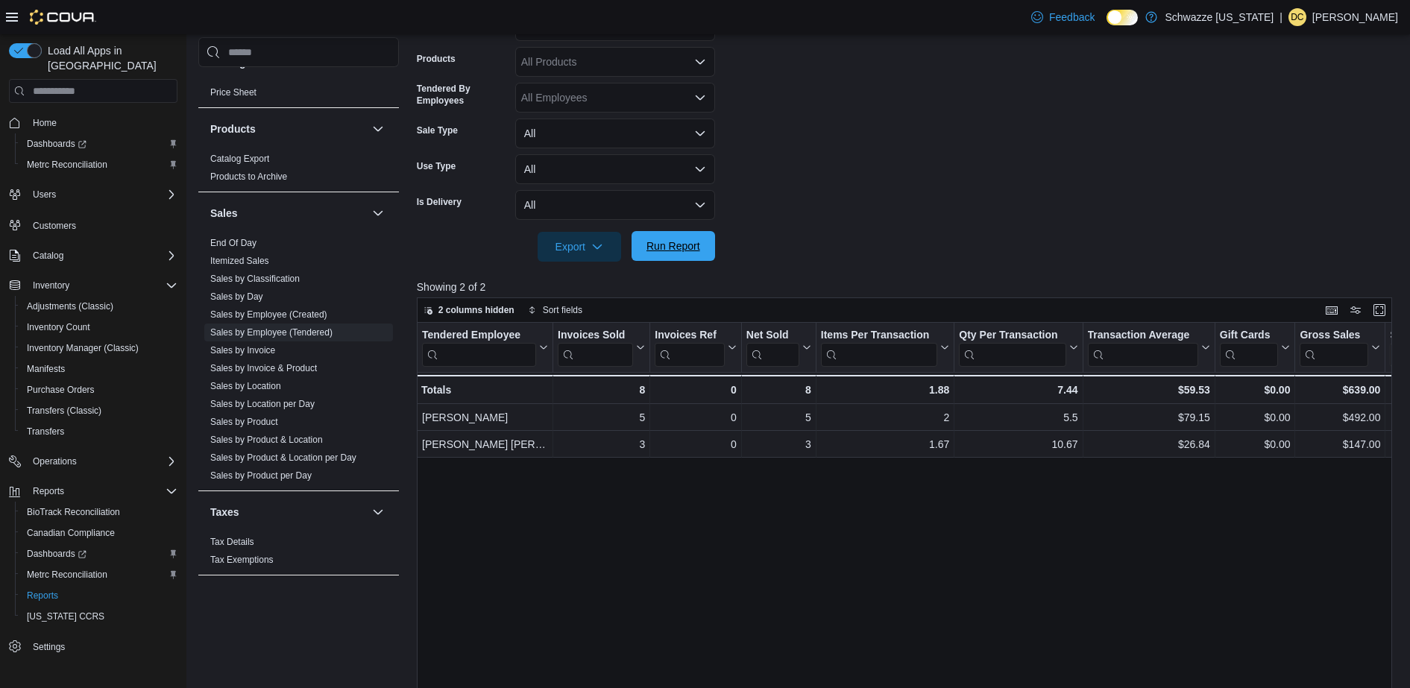
click at [686, 245] on span "Run Report" at bounding box center [674, 246] width 54 height 15
click at [1389, 315] on button "Enter fullscreen" at bounding box center [1380, 310] width 18 height 18
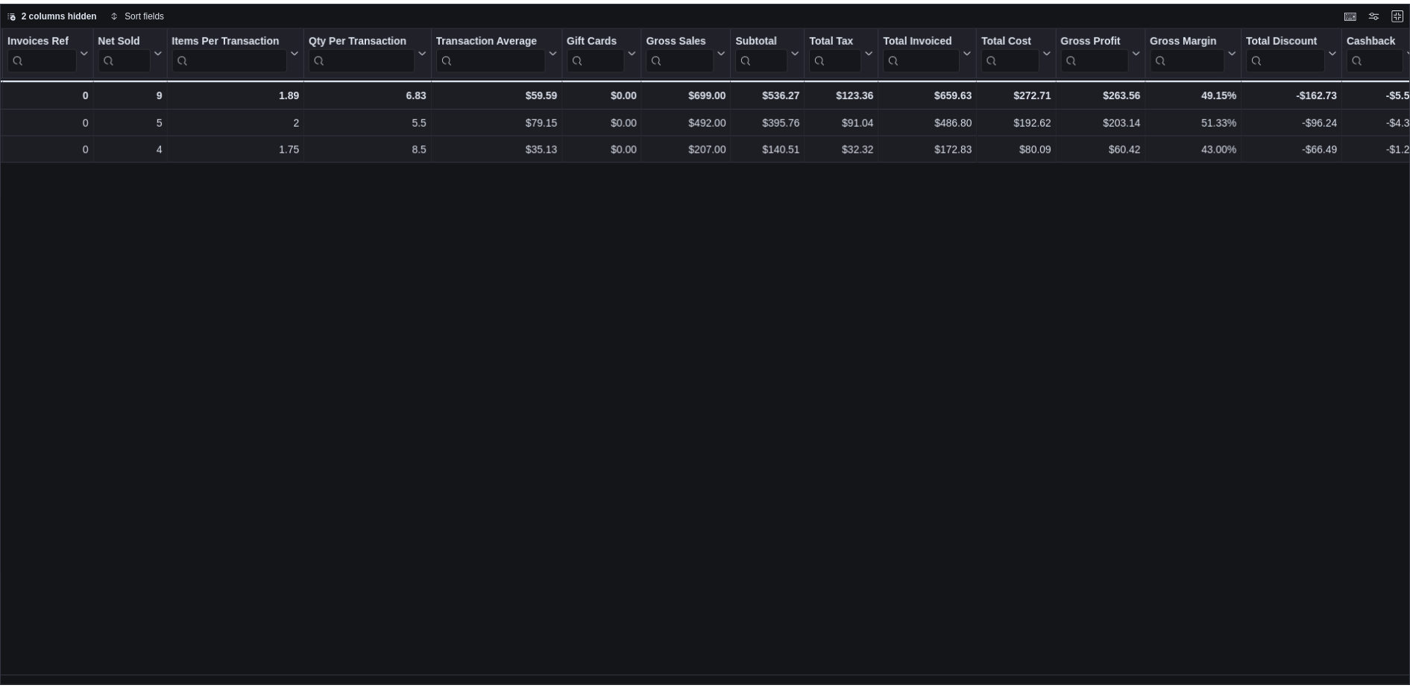
scroll to position [0, 239]
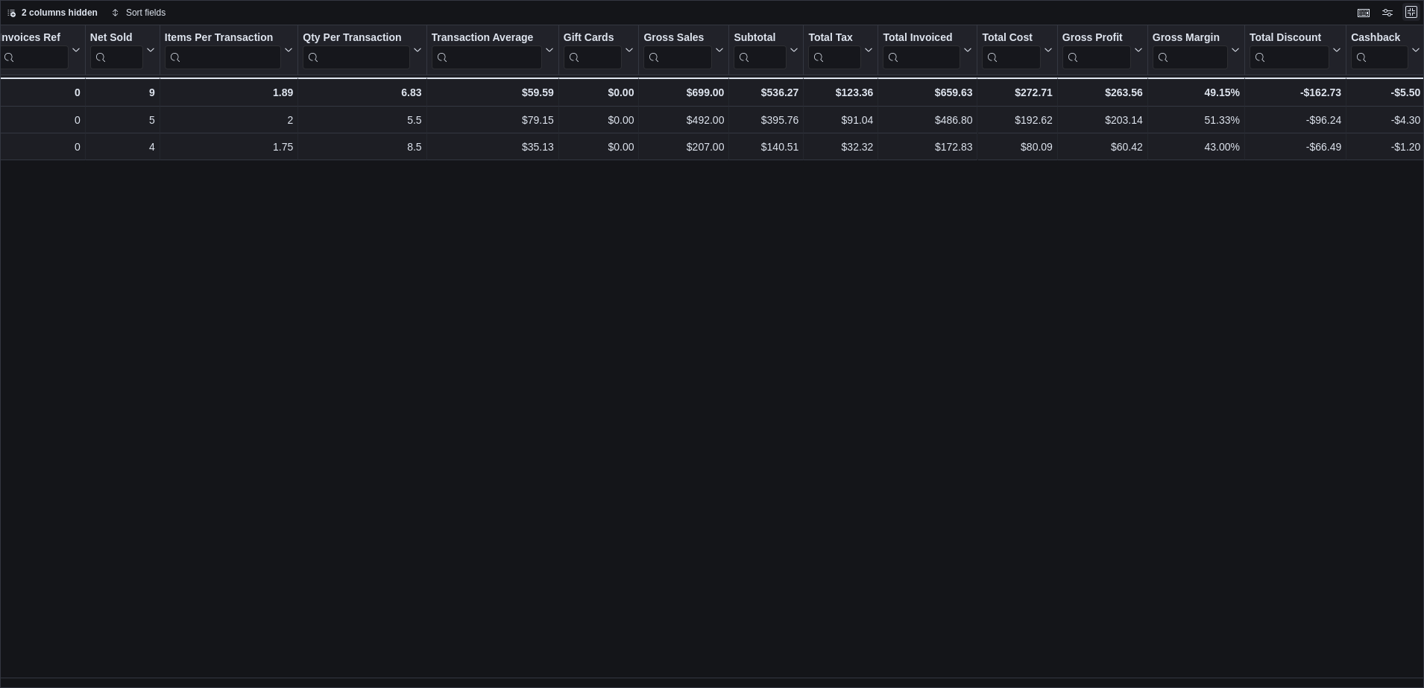
click at [1409, 10] on button "Exit fullscreen" at bounding box center [1412, 12] width 18 height 18
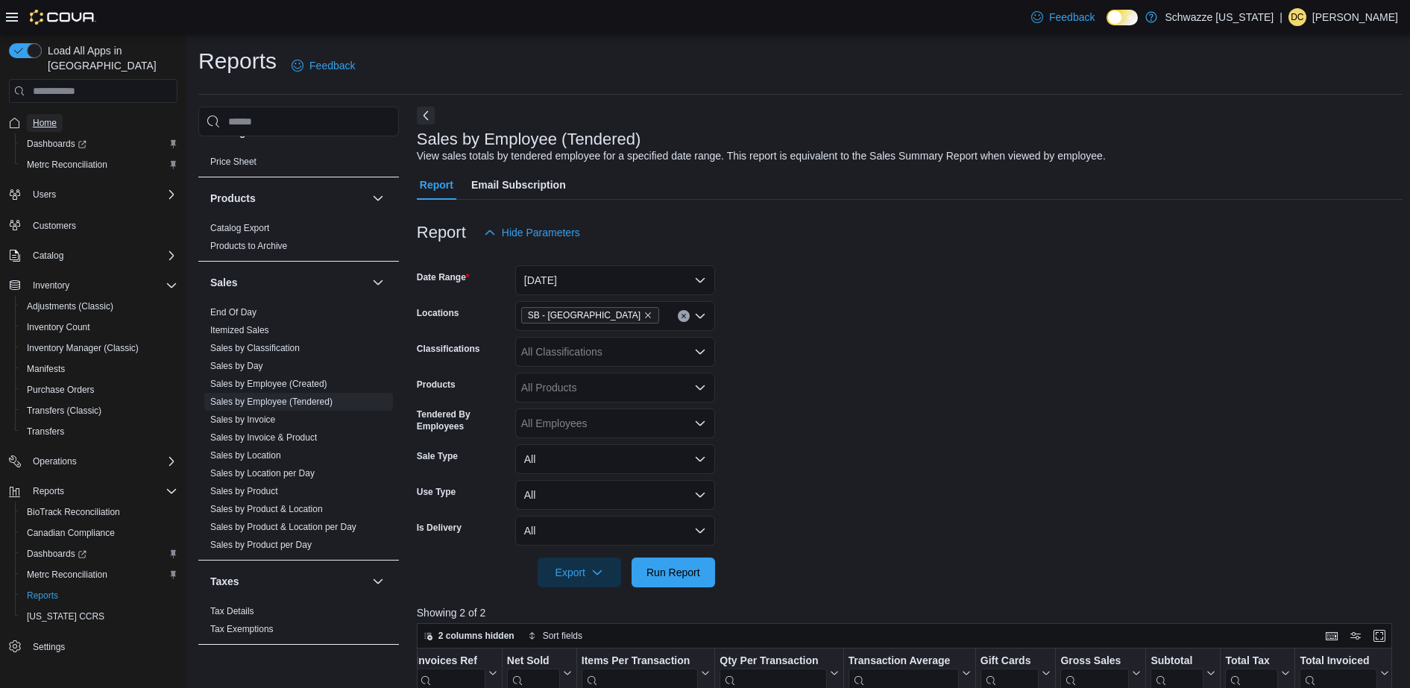
drag, startPoint x: 68, startPoint y: 109, endPoint x: 34, endPoint y: 109, distance: 33.6
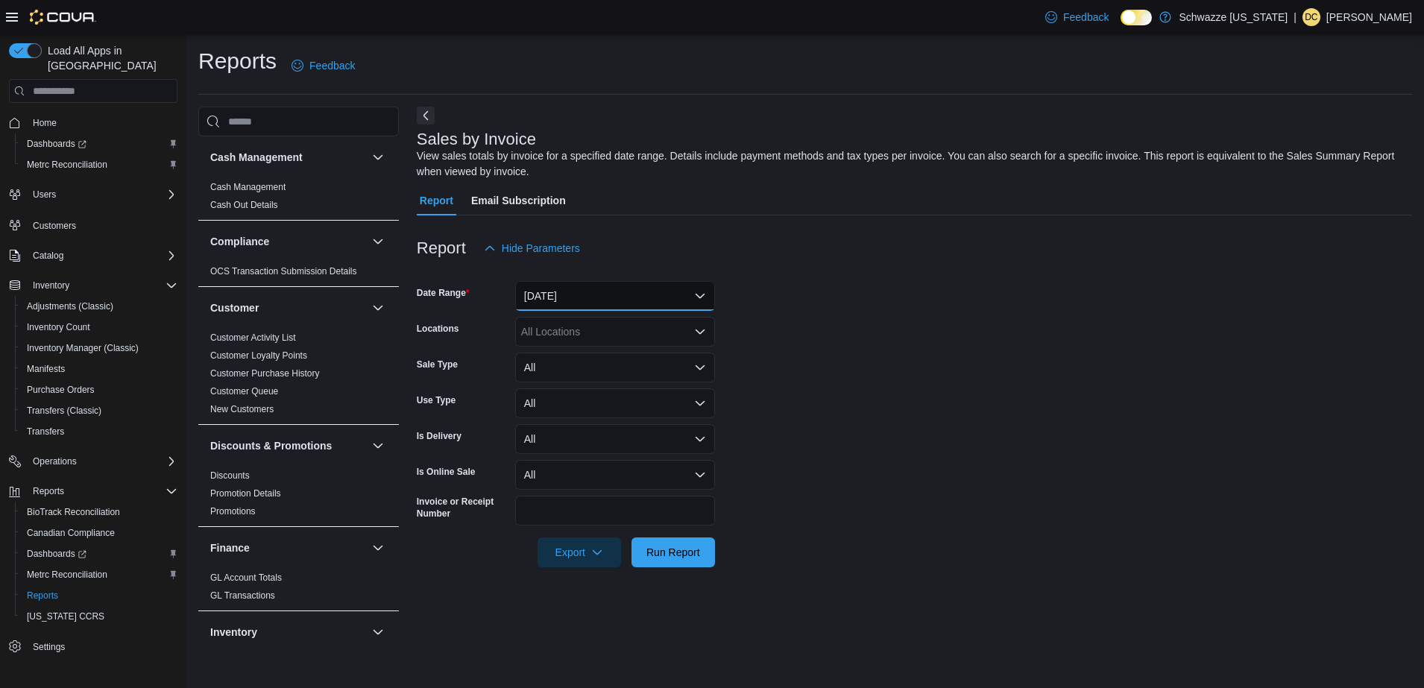
click at [652, 300] on button "[DATE]" at bounding box center [615, 296] width 200 height 30
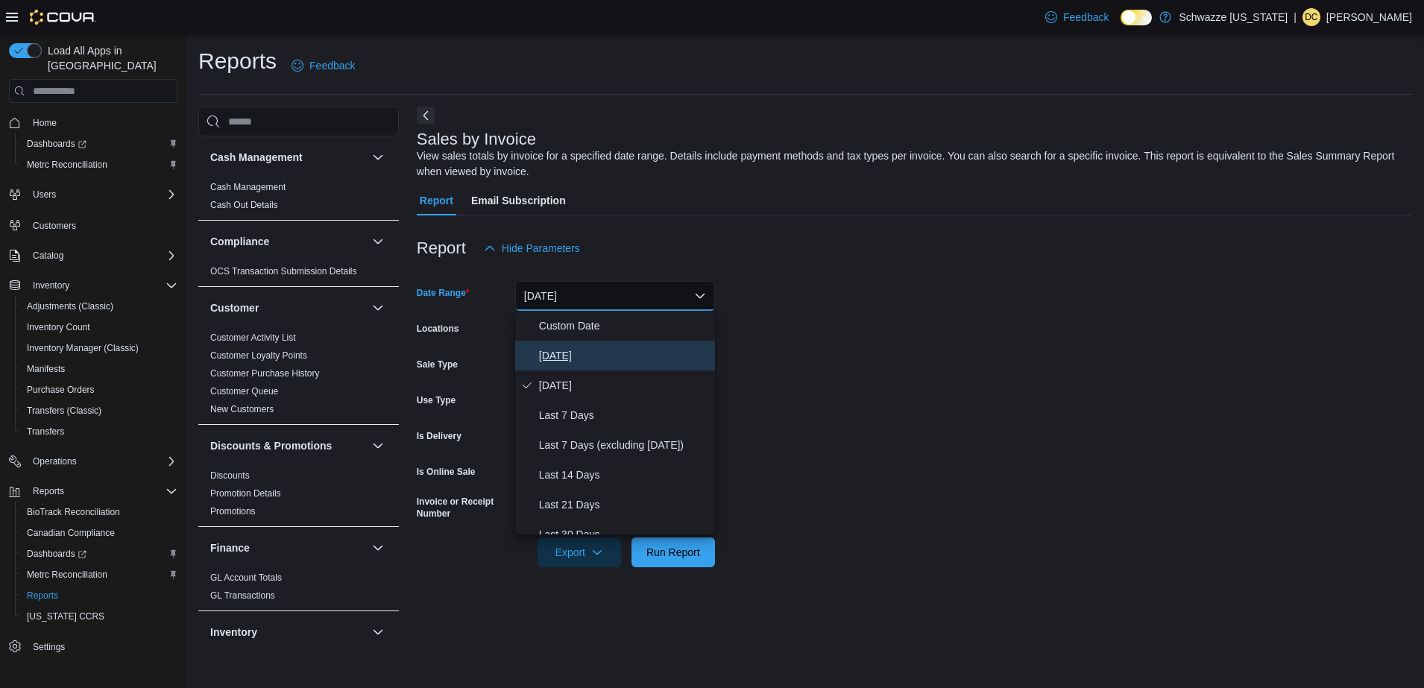
click at [620, 358] on span "[DATE]" at bounding box center [624, 356] width 170 height 18
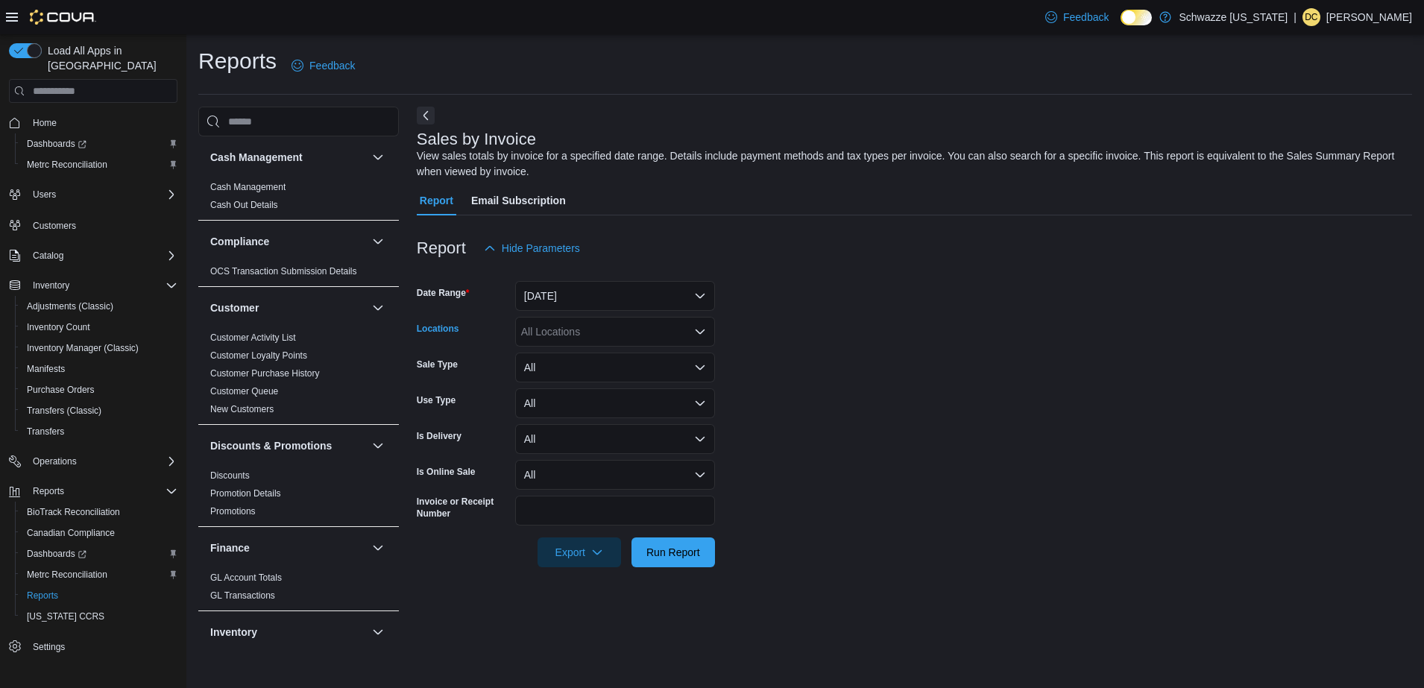
click at [682, 318] on div "All Locations" at bounding box center [615, 332] width 200 height 30
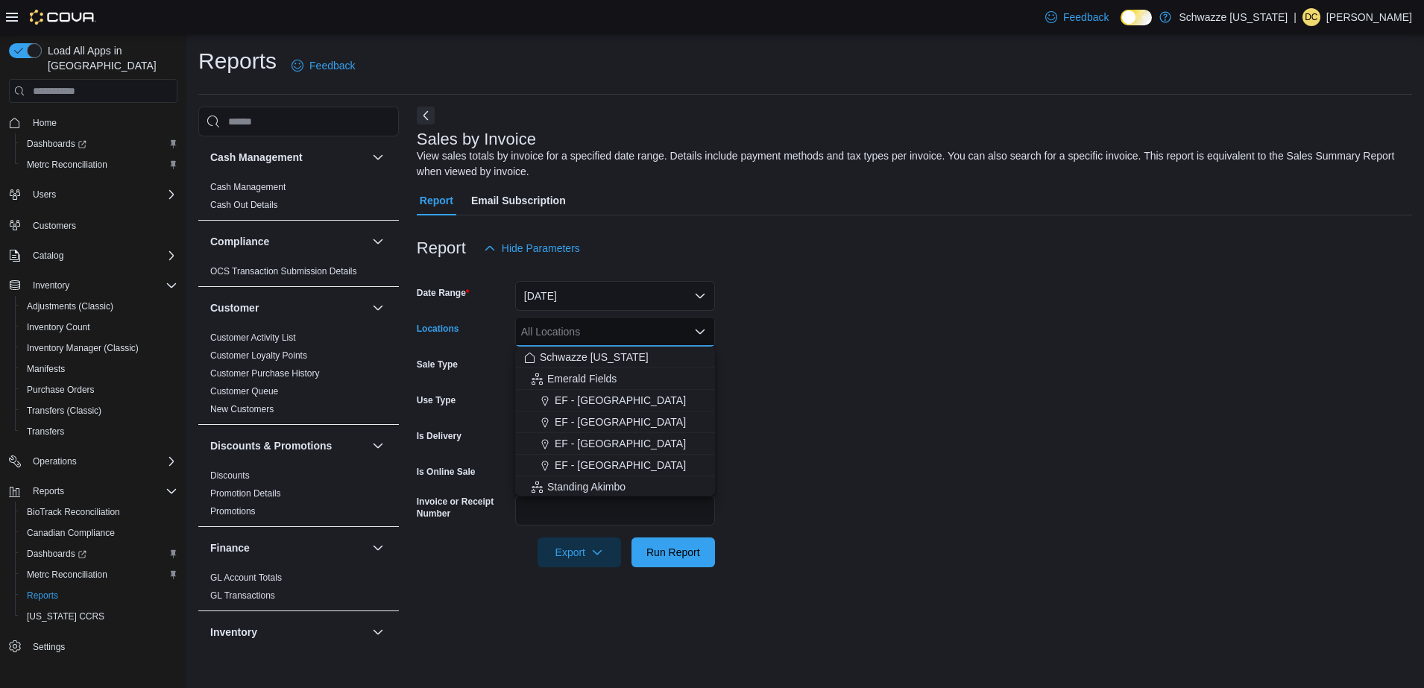
click at [682, 318] on div "All Locations" at bounding box center [615, 332] width 200 height 30
click at [632, 407] on button "SB - [GEOGRAPHIC_DATA]" at bounding box center [615, 399] width 200 height 22
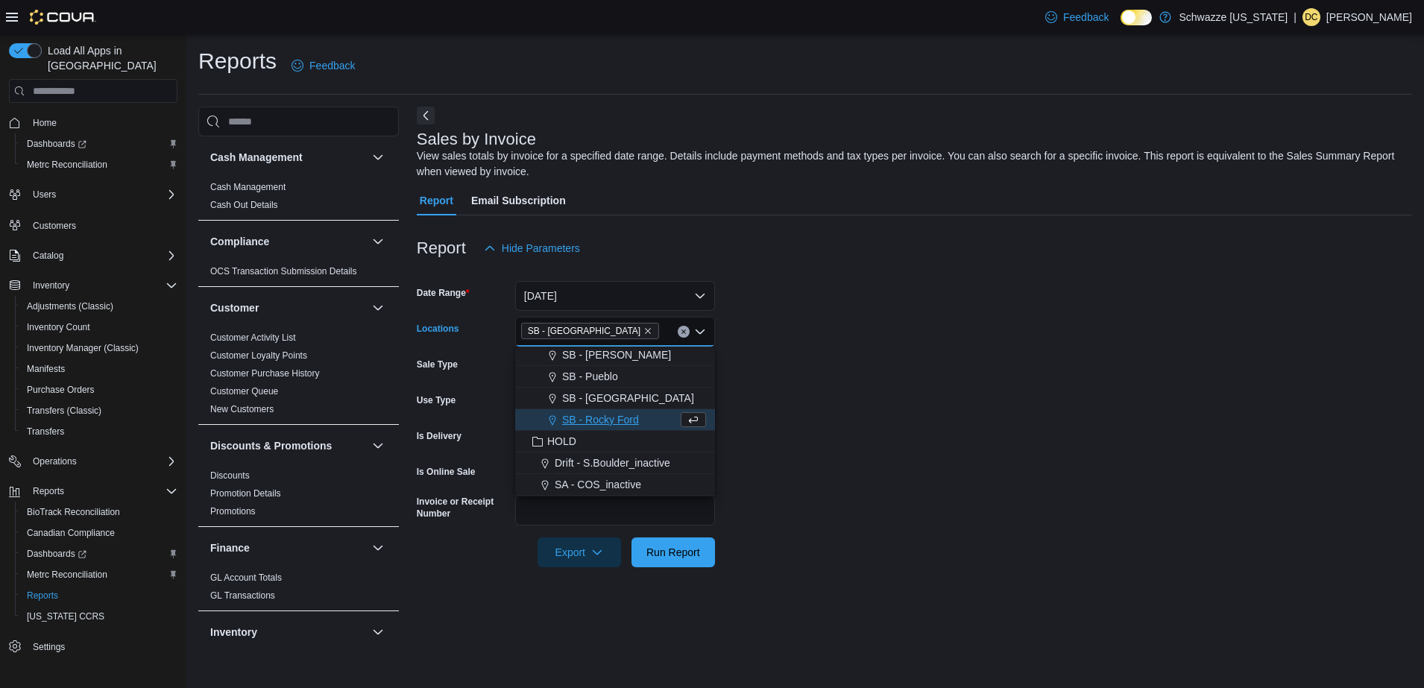
click at [884, 404] on form "Date Range [DATE] Locations SB - [GEOGRAPHIC_DATA] box. Selected. SB - [GEOGRAP…" at bounding box center [915, 415] width 996 height 304
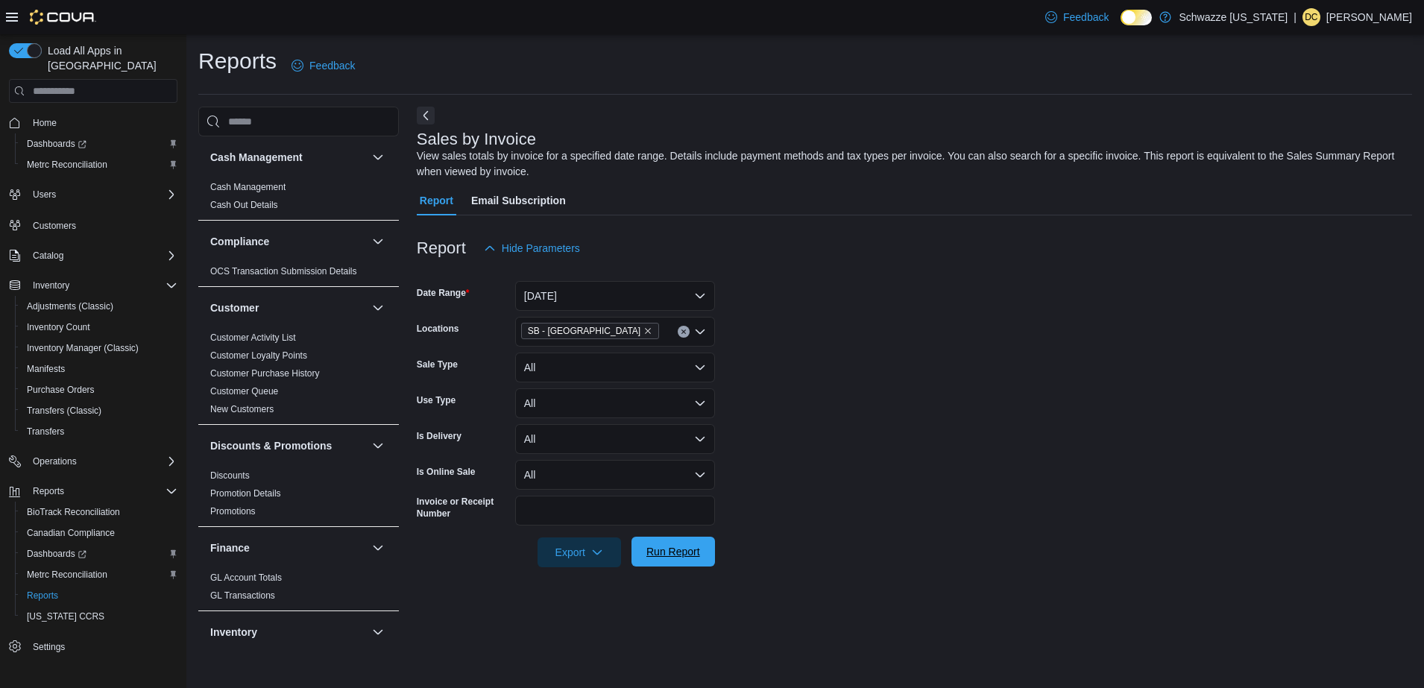
click at [645, 542] on span "Run Report" at bounding box center [674, 552] width 66 height 30
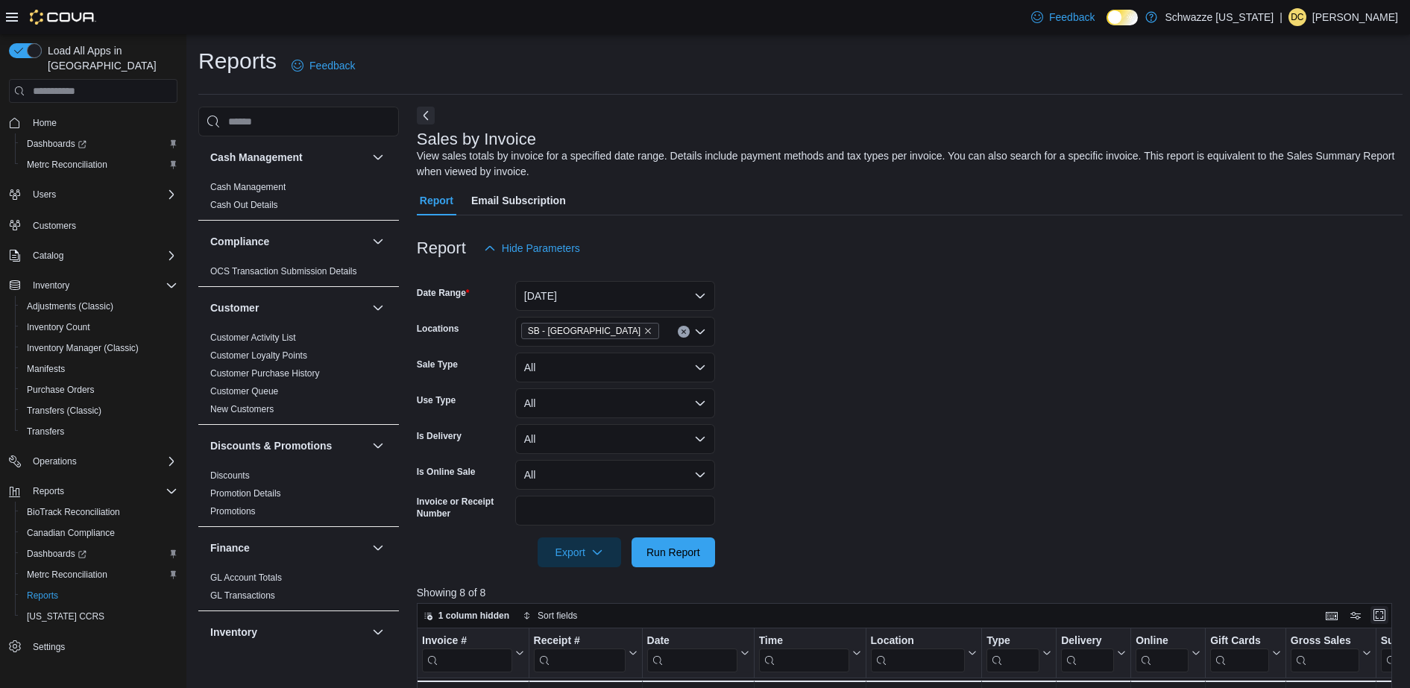
click at [1388, 611] on button "Enter fullscreen" at bounding box center [1380, 615] width 18 height 18
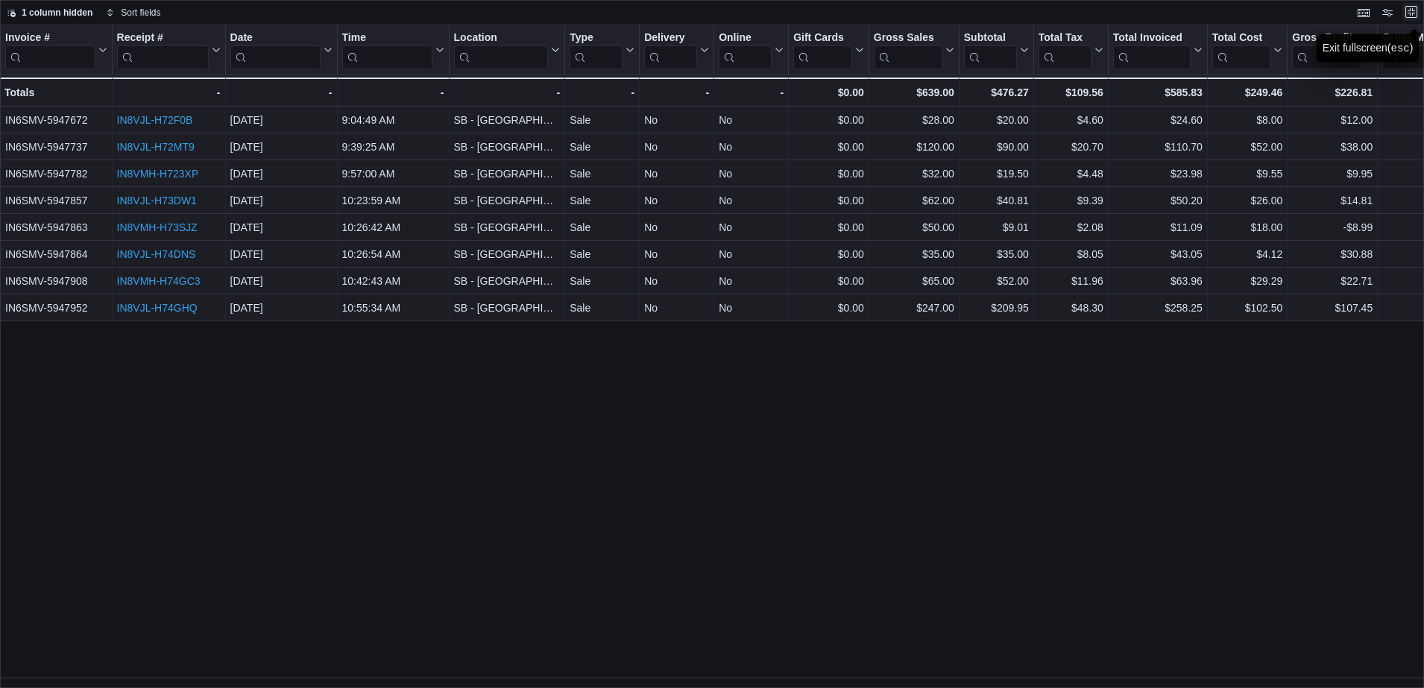
click at [1413, 13] on button "Exit fullscreen" at bounding box center [1412, 12] width 18 height 18
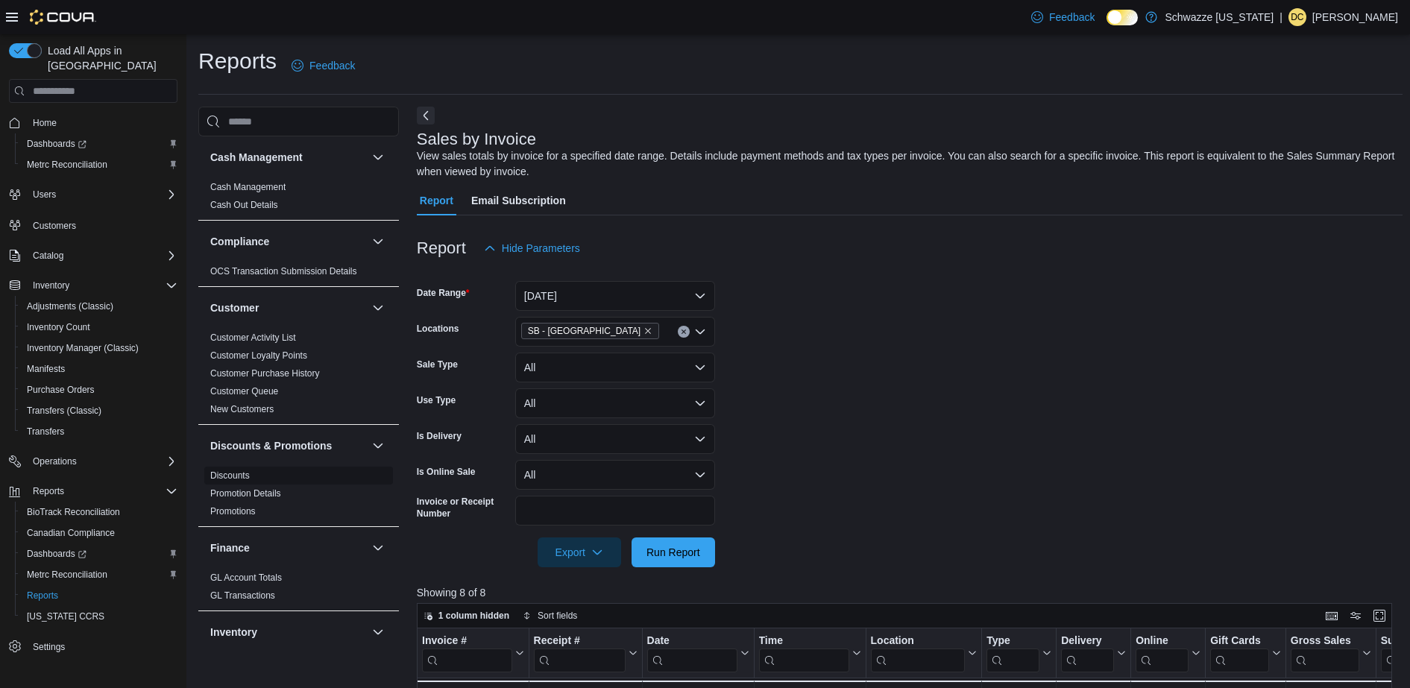
click at [236, 475] on link "Discounts" at bounding box center [230, 476] width 40 height 10
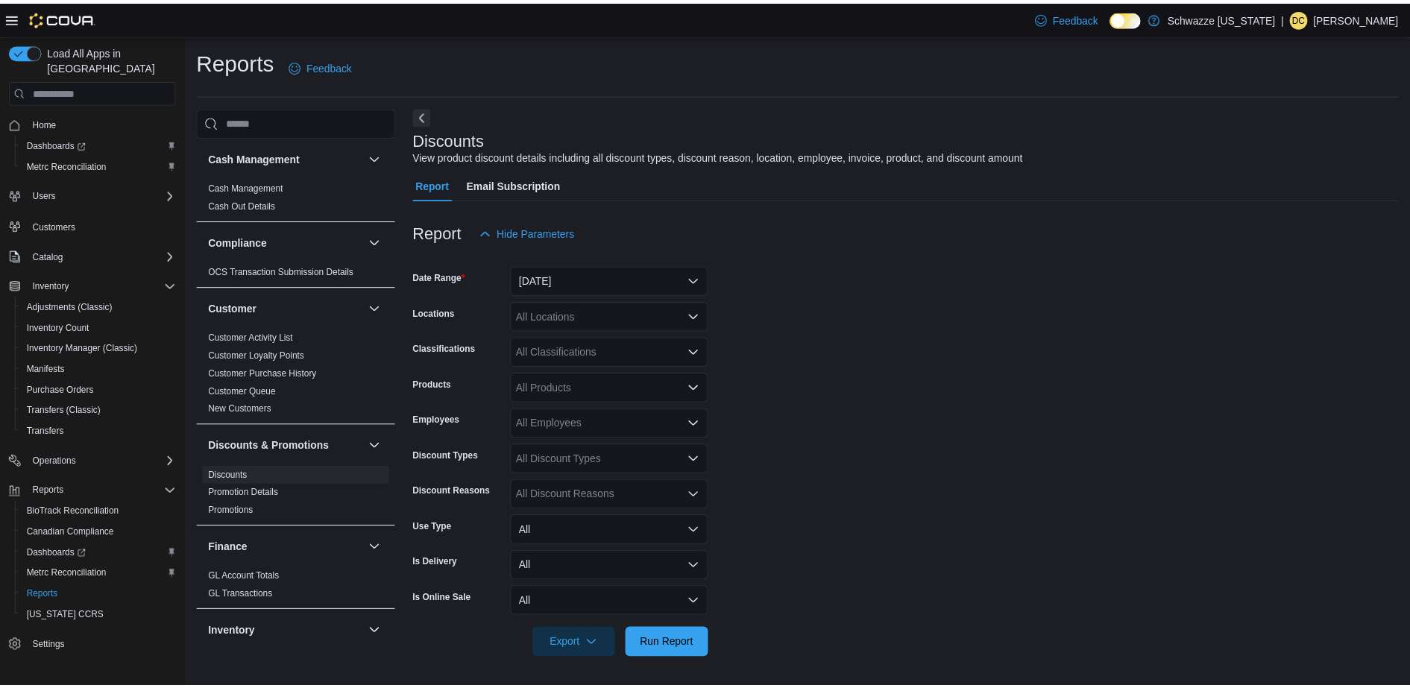
scroll to position [1, 0]
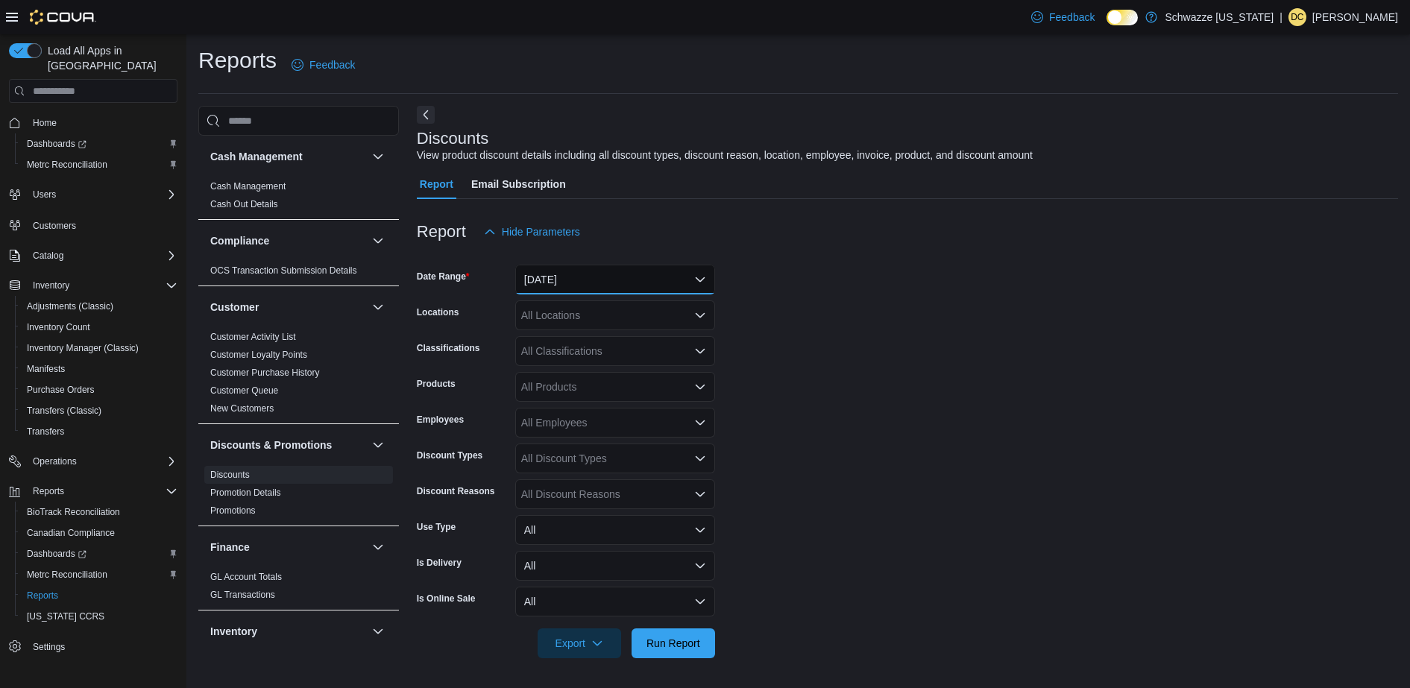
click at [599, 277] on button "[DATE]" at bounding box center [615, 280] width 200 height 30
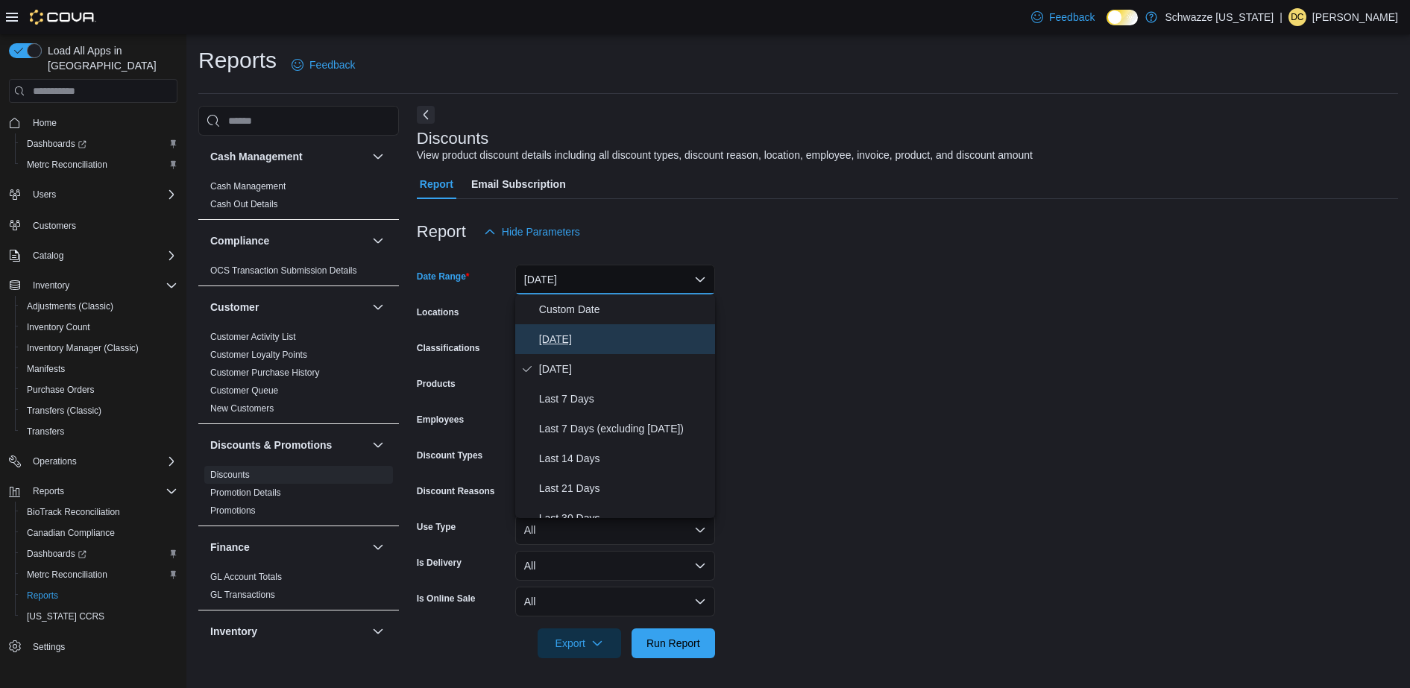
click at [585, 334] on span "[DATE]" at bounding box center [624, 339] width 170 height 18
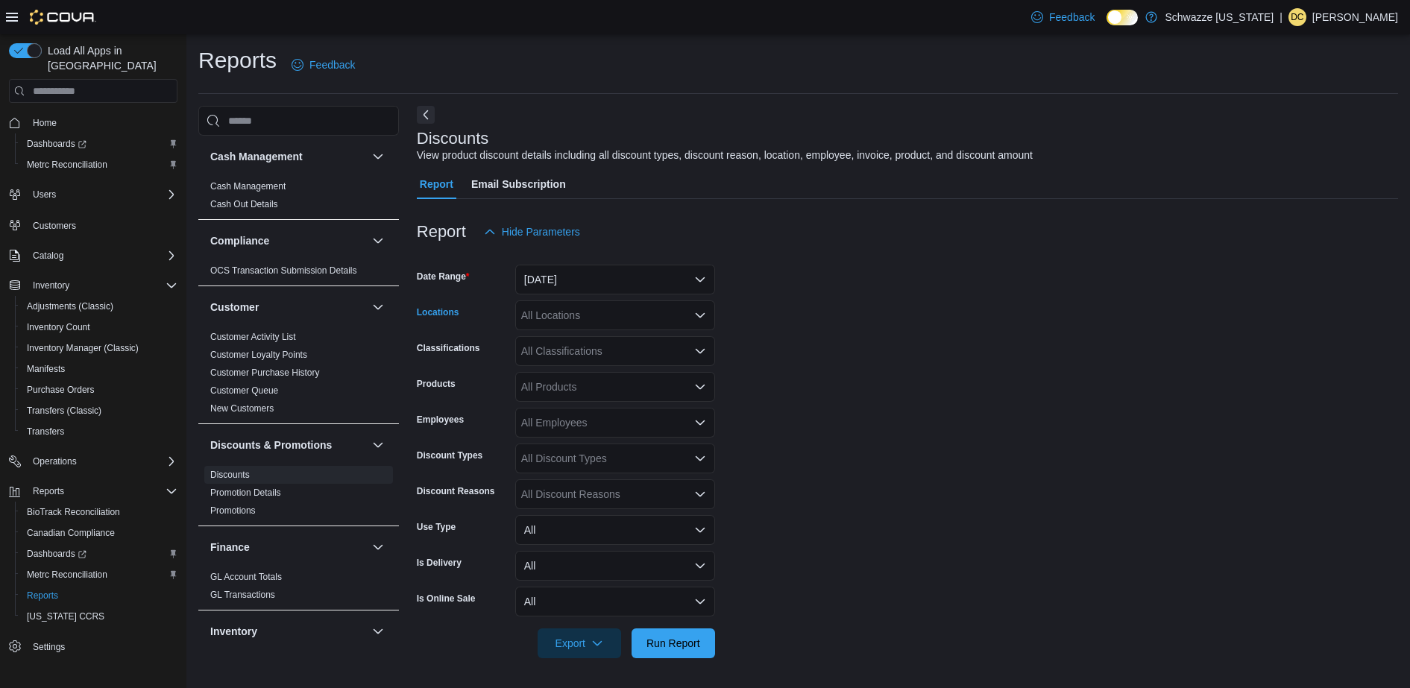
click at [705, 321] on icon "Open list of options" at bounding box center [700, 315] width 12 height 12
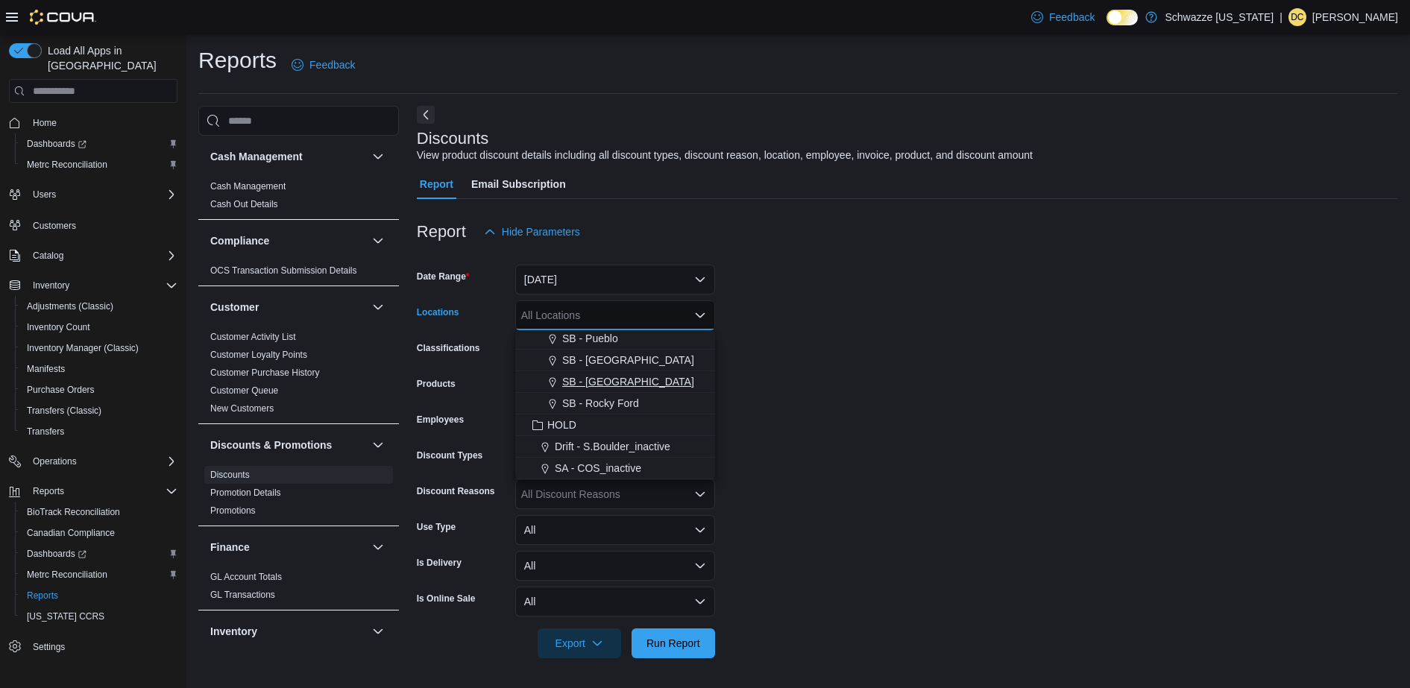
click at [626, 381] on span "SB - [GEOGRAPHIC_DATA]" at bounding box center [628, 381] width 132 height 15
click at [817, 442] on form "Date Range [DATE] Locations SB - [GEOGRAPHIC_DATA] box. Selected. SB - [GEOGRAP…" at bounding box center [907, 453] width 981 height 412
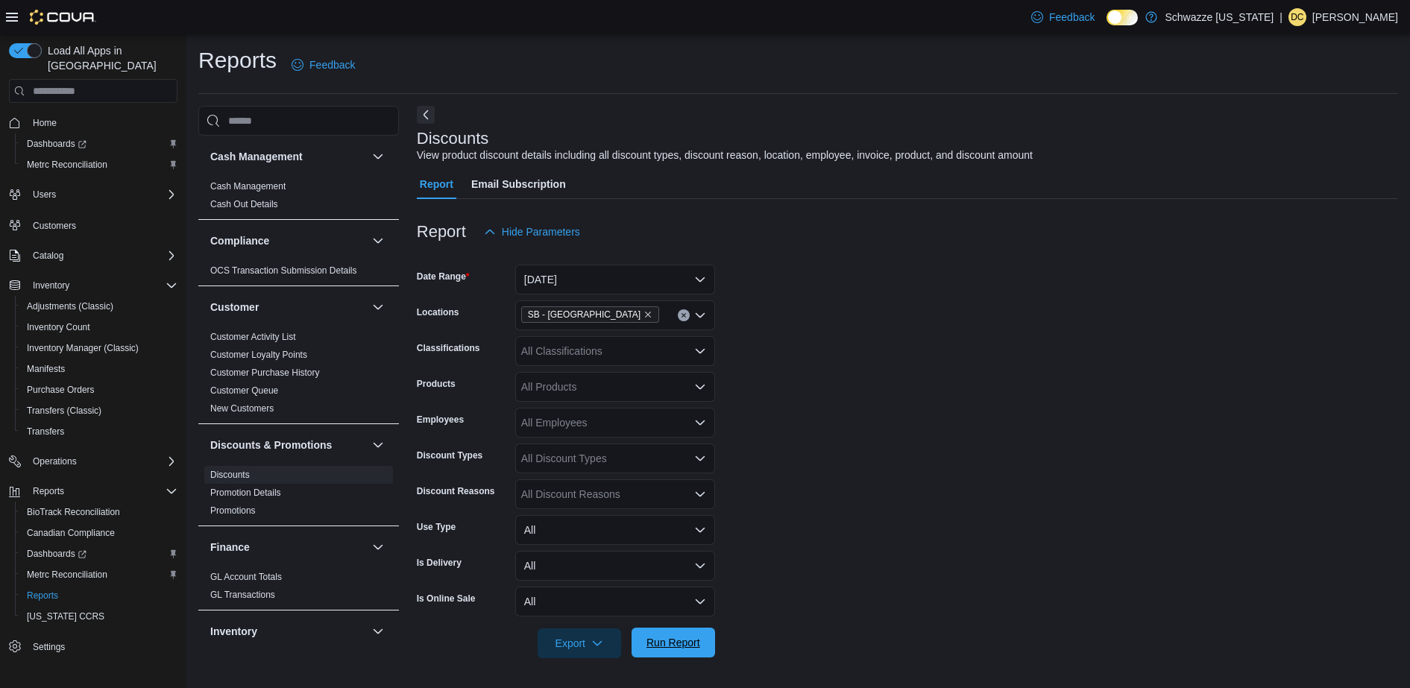
click at [667, 647] on span "Run Report" at bounding box center [674, 642] width 54 height 15
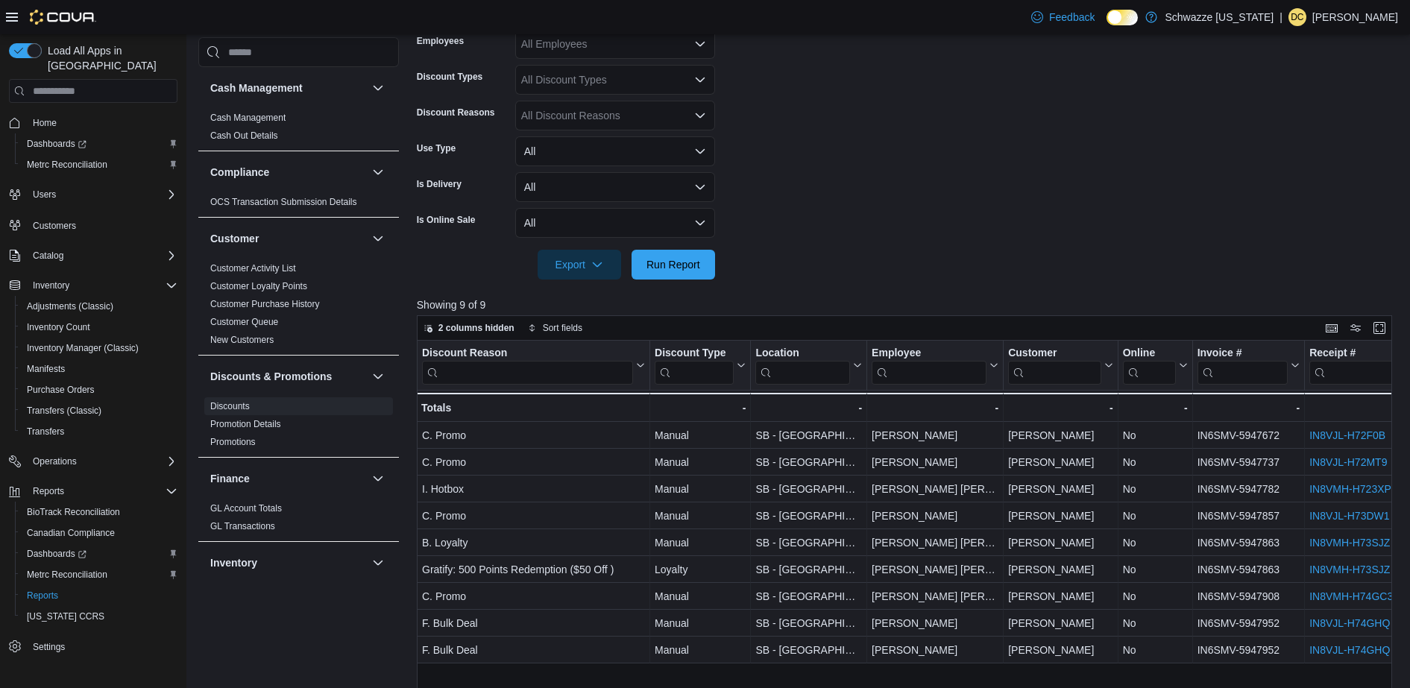
scroll to position [392, 0]
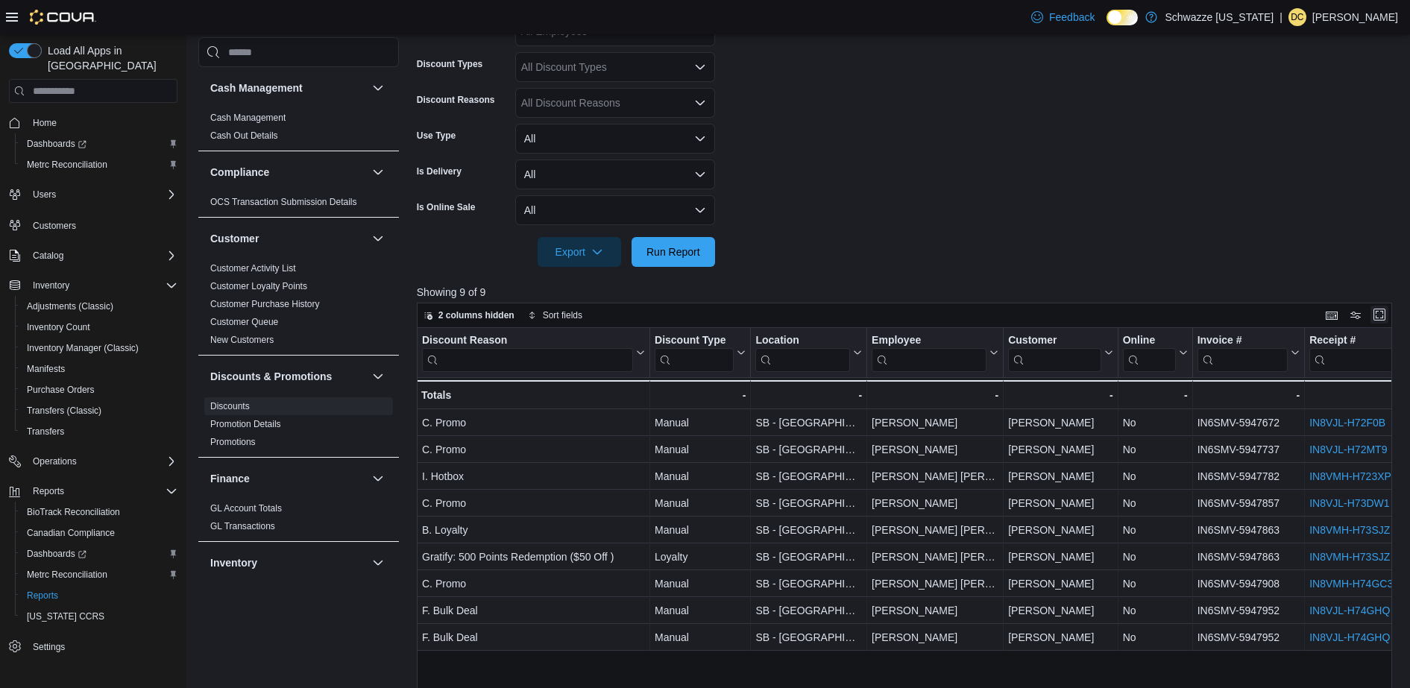
click at [1389, 315] on button "Enter fullscreen" at bounding box center [1380, 315] width 18 height 18
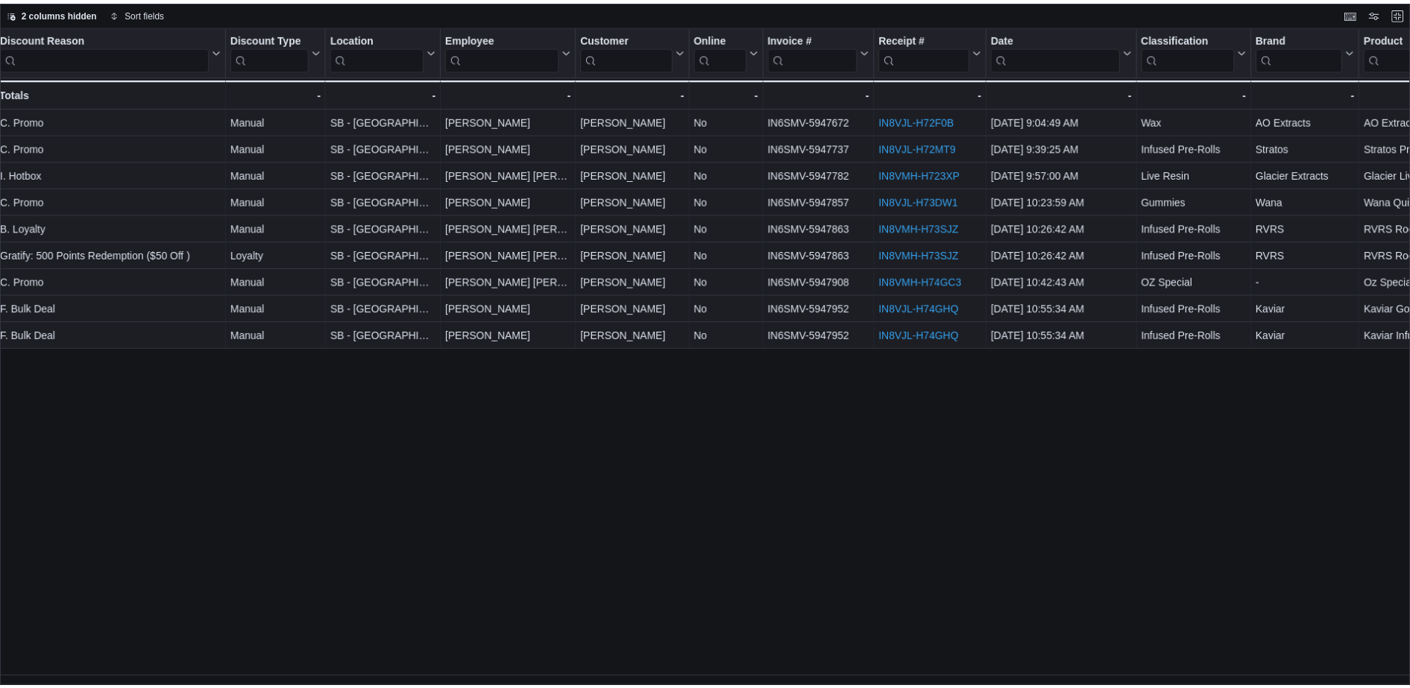
scroll to position [0, 0]
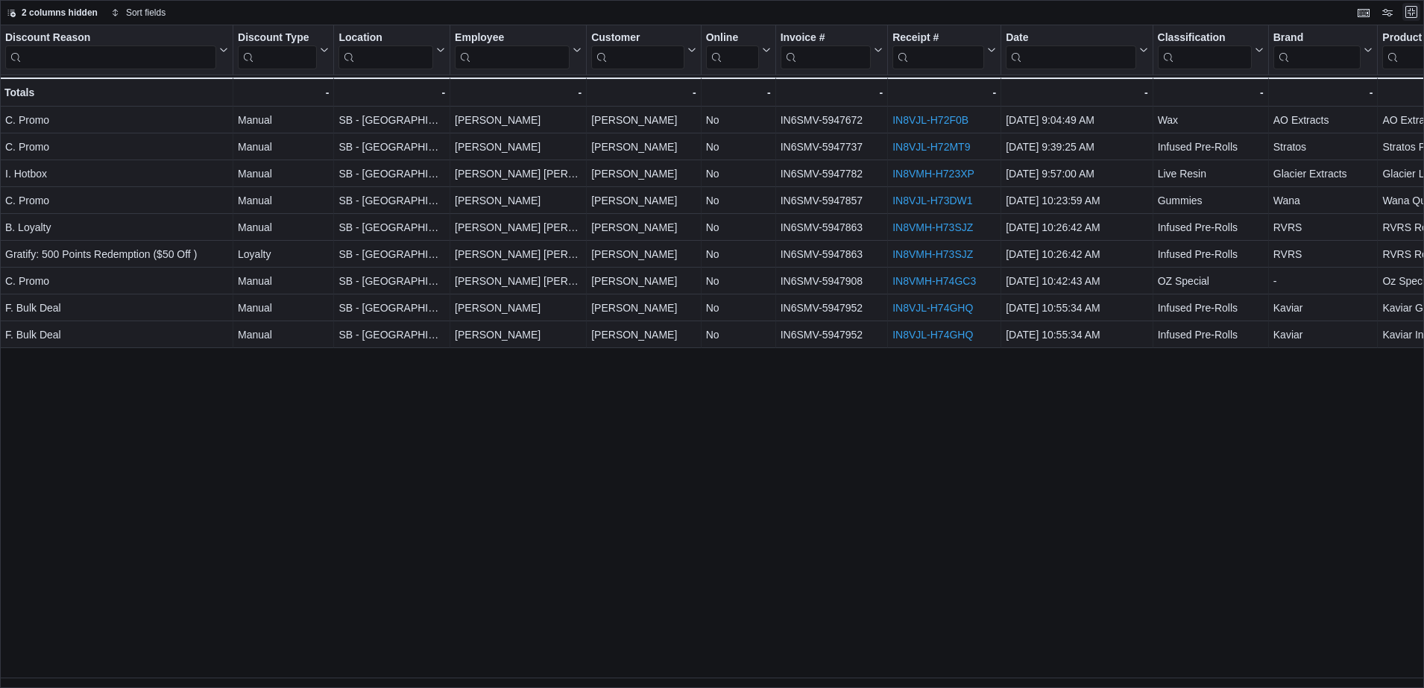
click at [1412, 19] on button "Exit fullscreen" at bounding box center [1412, 12] width 18 height 18
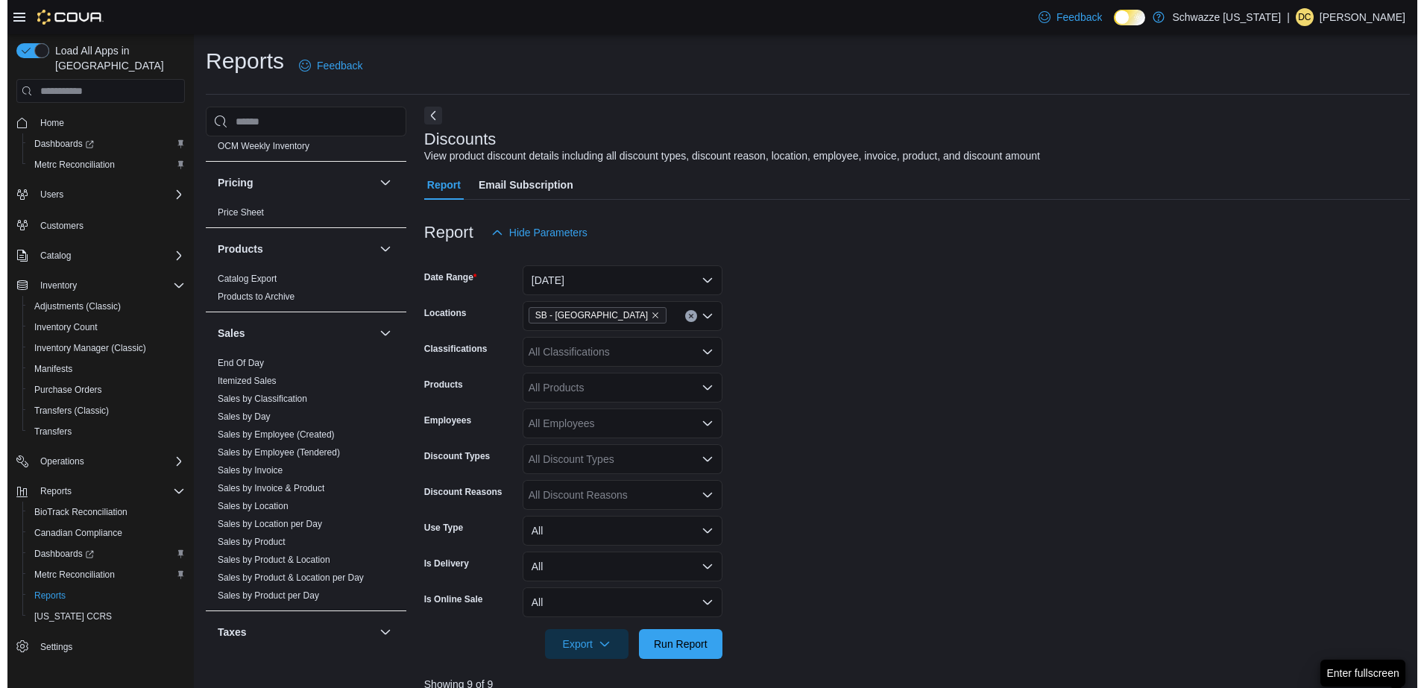
scroll to position [887, 0]
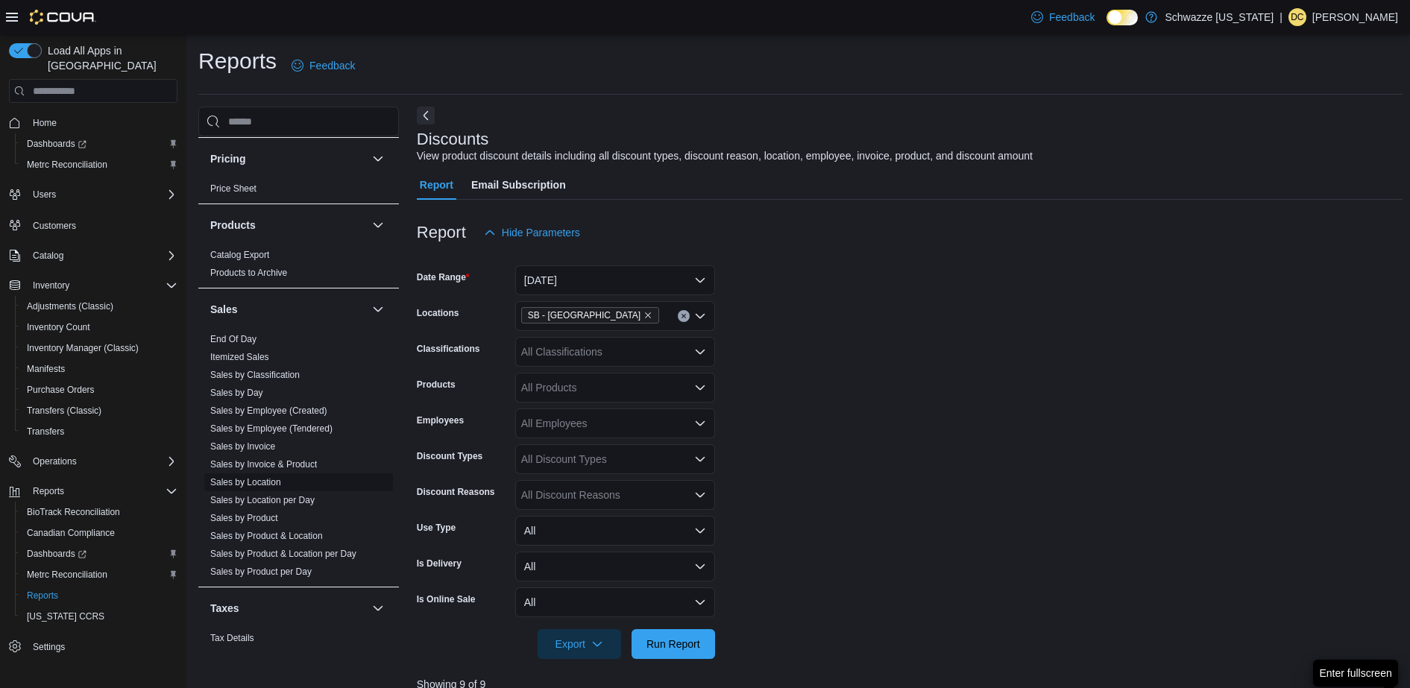
click at [239, 479] on link "Sales by Location" at bounding box center [245, 482] width 71 height 10
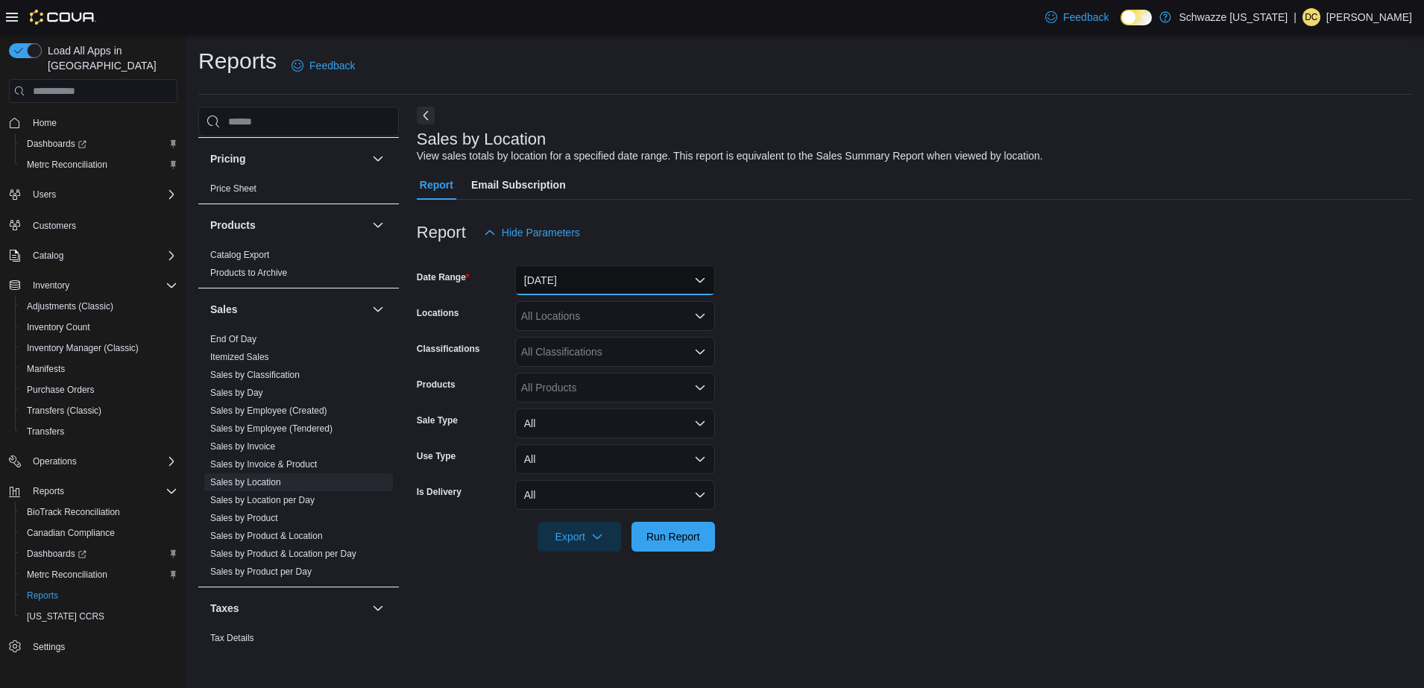
click at [575, 274] on button "[DATE]" at bounding box center [615, 280] width 200 height 30
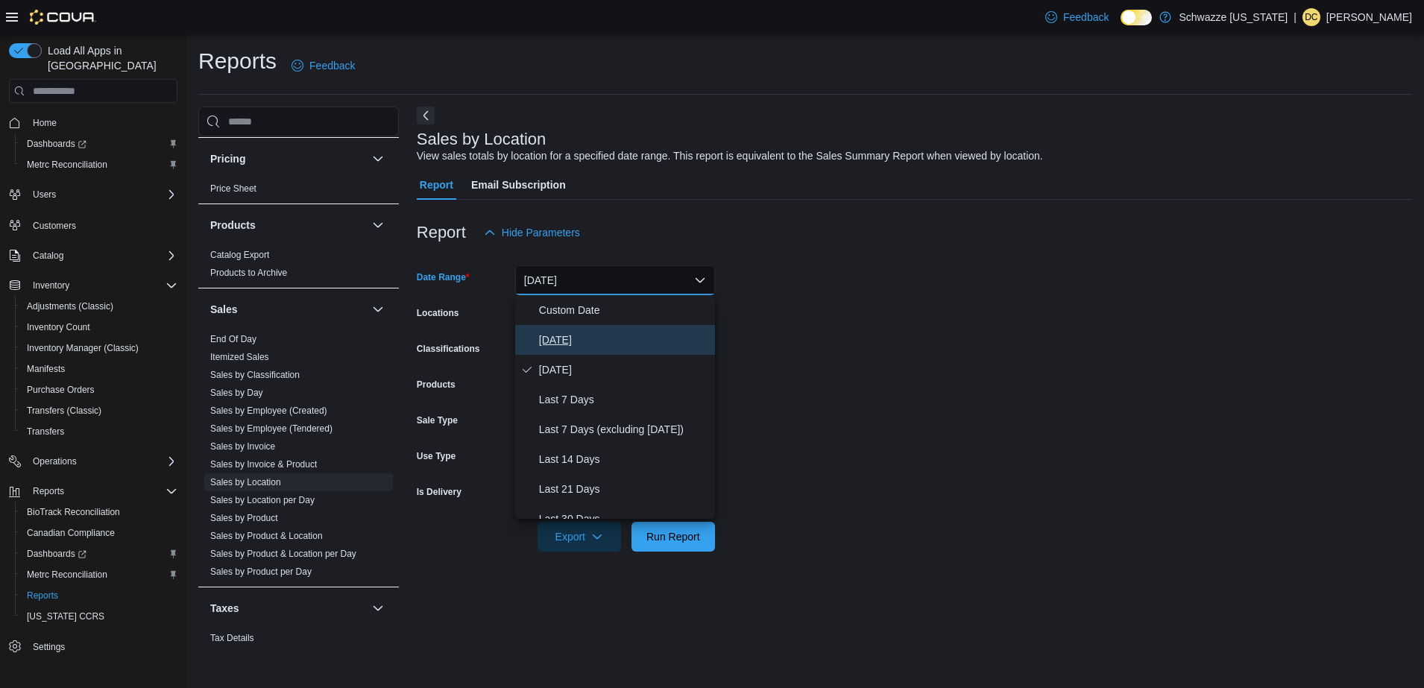
click at [573, 340] on span "[DATE]" at bounding box center [624, 340] width 170 height 18
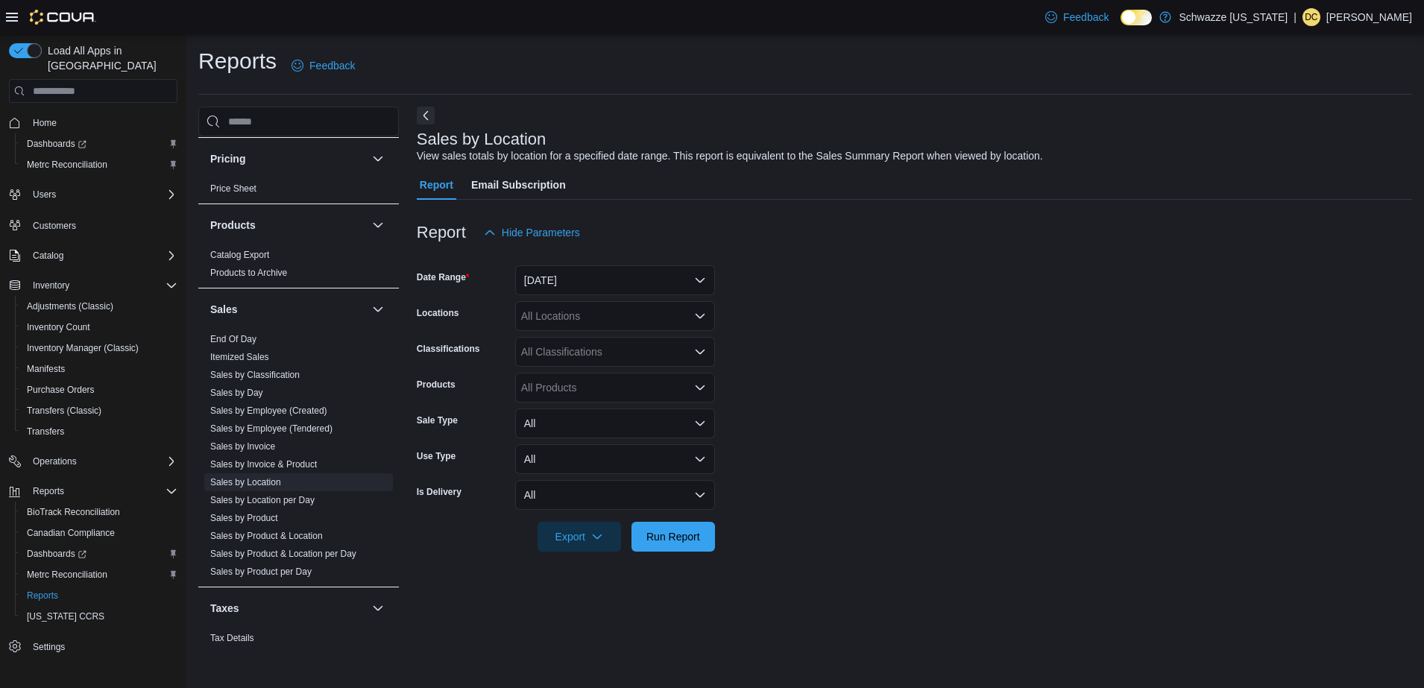
click at [844, 333] on form "Date Range [DATE] Locations All Locations Classifications All Classifications P…" at bounding box center [915, 400] width 996 height 304
click at [698, 324] on div "All Locations" at bounding box center [615, 316] width 200 height 30
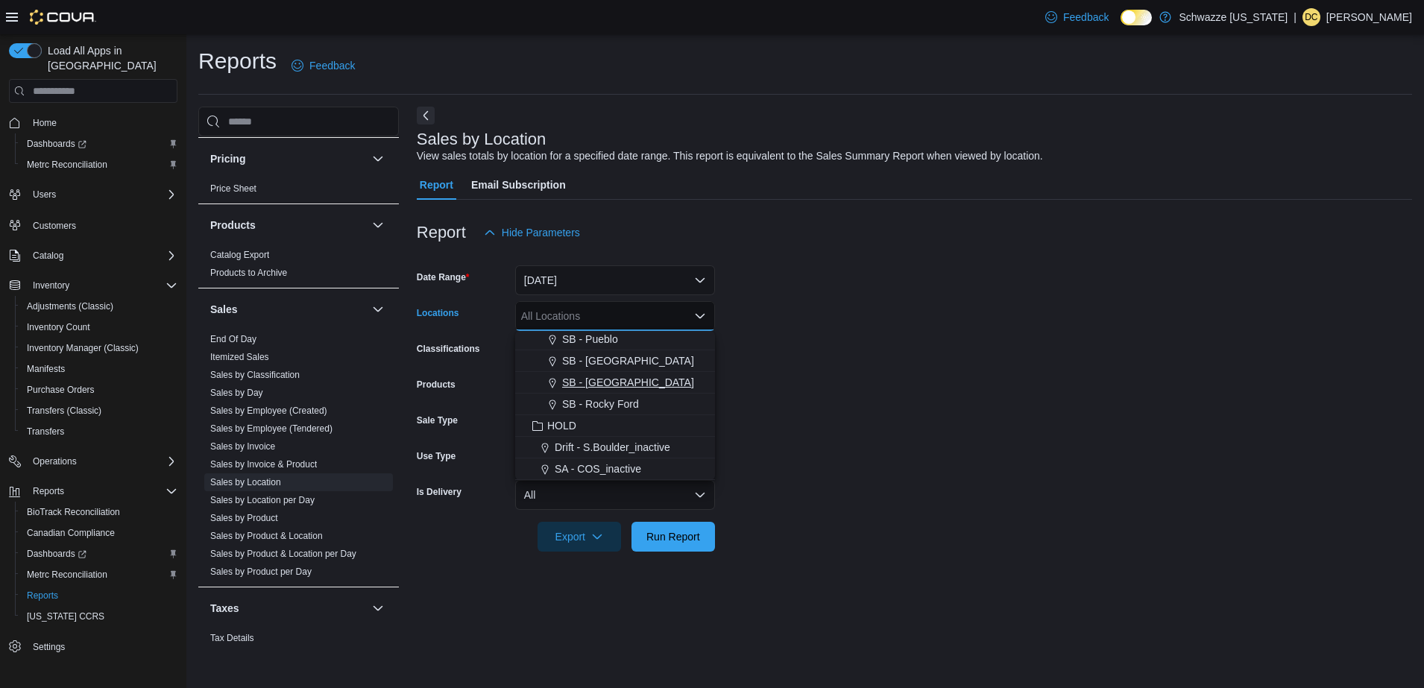
click at [639, 389] on span "SB - [GEOGRAPHIC_DATA]" at bounding box center [628, 382] width 132 height 15
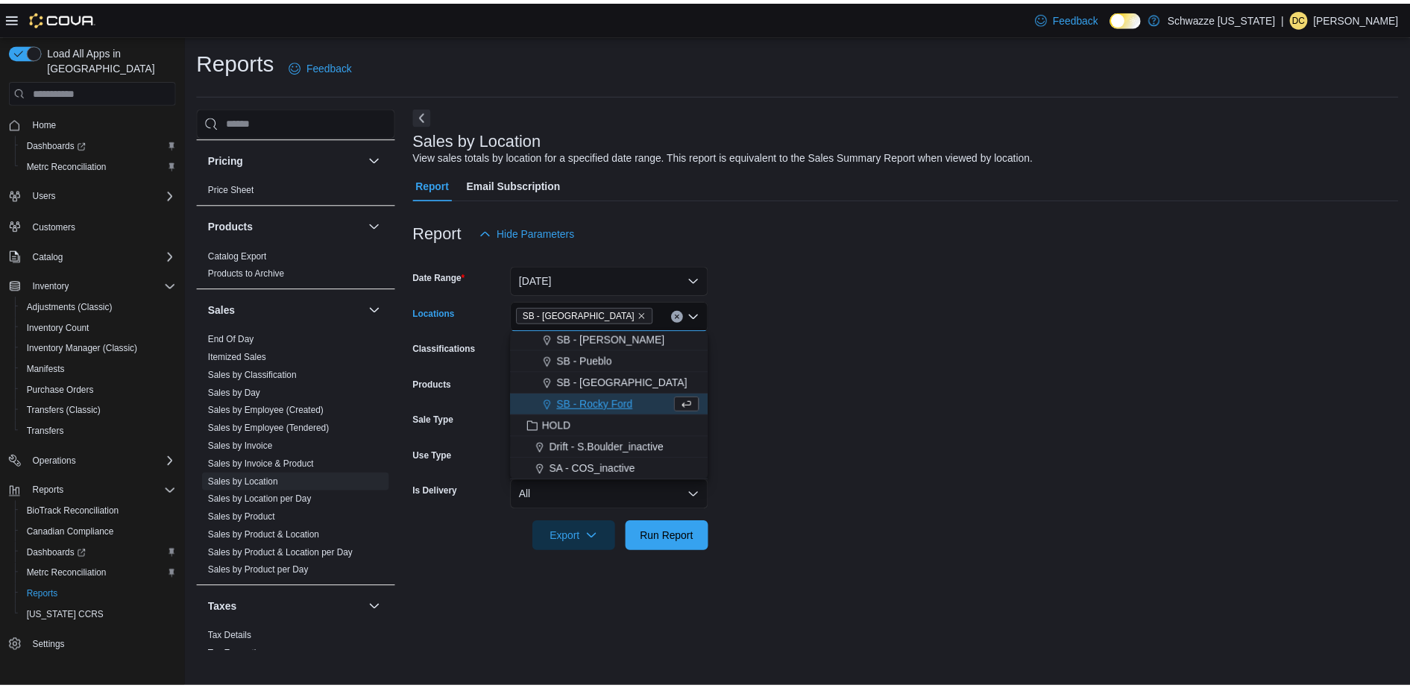
scroll to position [694, 0]
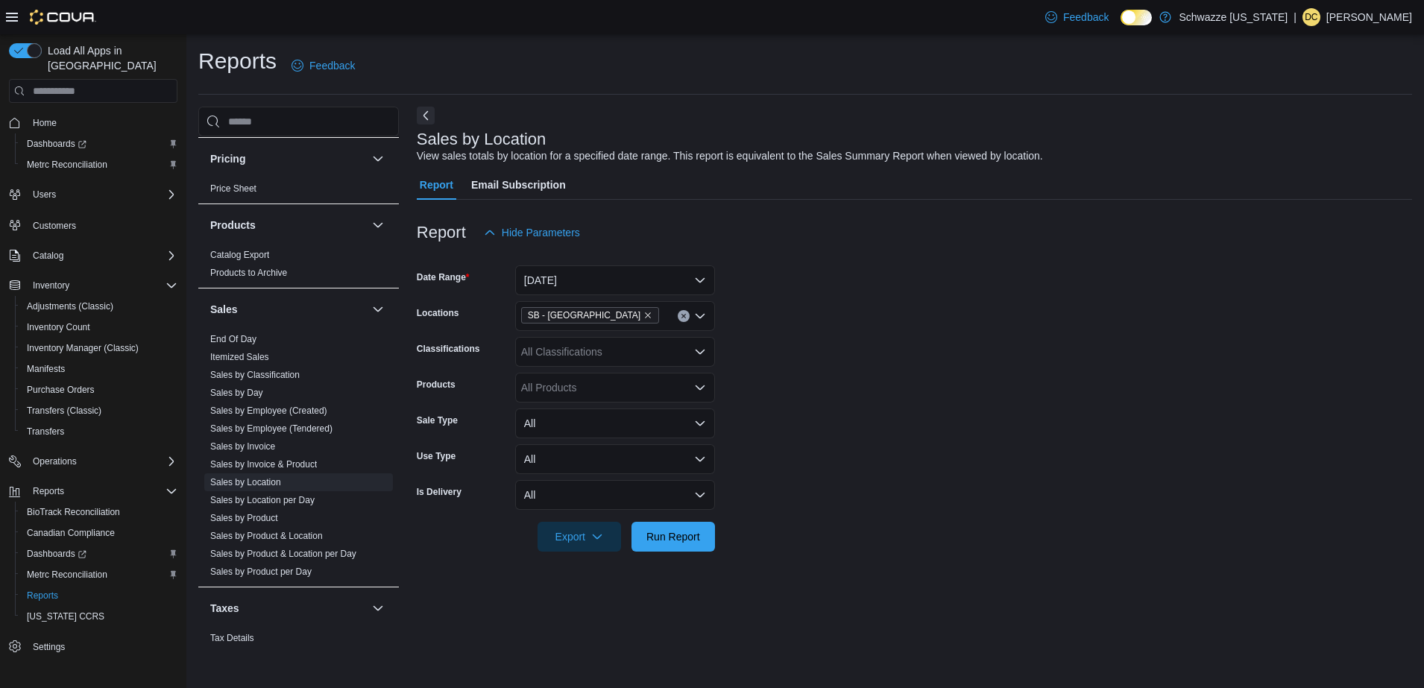
click at [896, 444] on form "Date Range [DATE] Locations SB - Pueblo West Classifications All Classification…" at bounding box center [915, 400] width 996 height 304
click at [667, 543] on span "Run Report" at bounding box center [674, 536] width 54 height 15
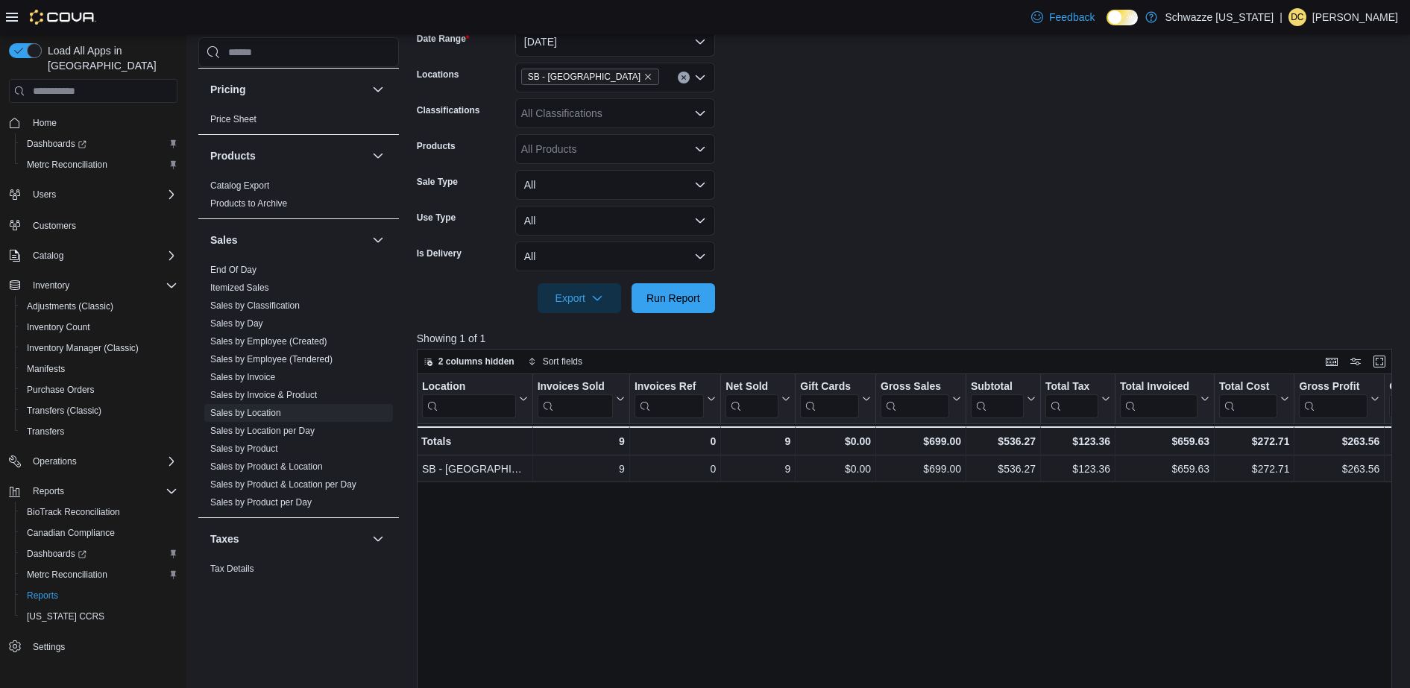
scroll to position [241, 0]
click at [1389, 357] on button "Enter fullscreen" at bounding box center [1380, 359] width 18 height 18
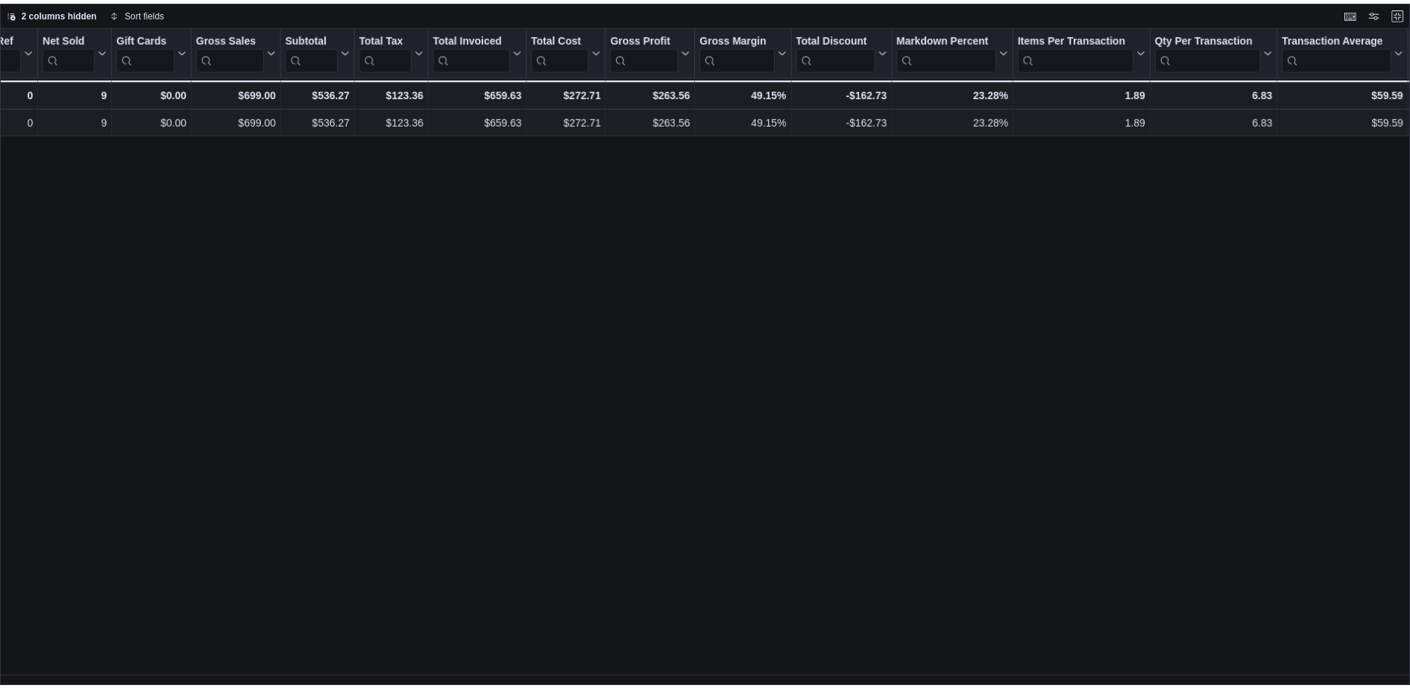
scroll to position [0, 263]
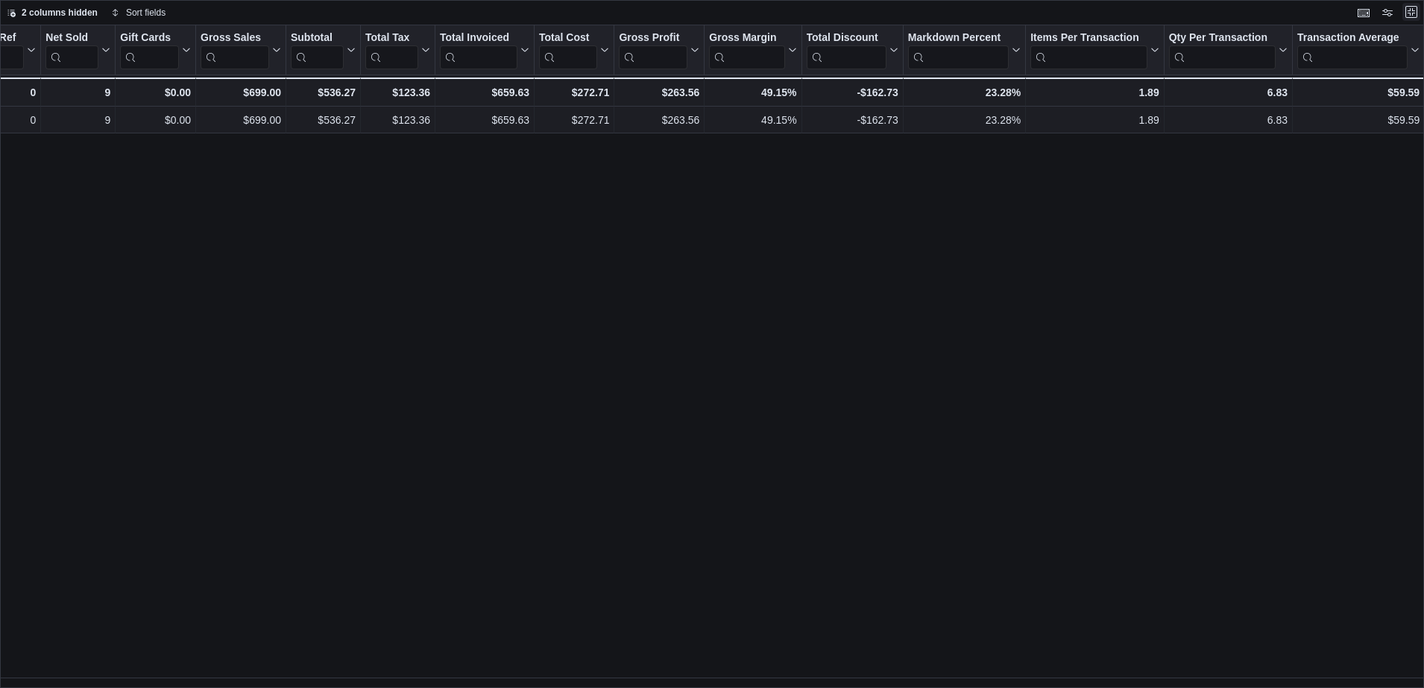
click at [1412, 16] on button "Exit fullscreen" at bounding box center [1412, 12] width 18 height 18
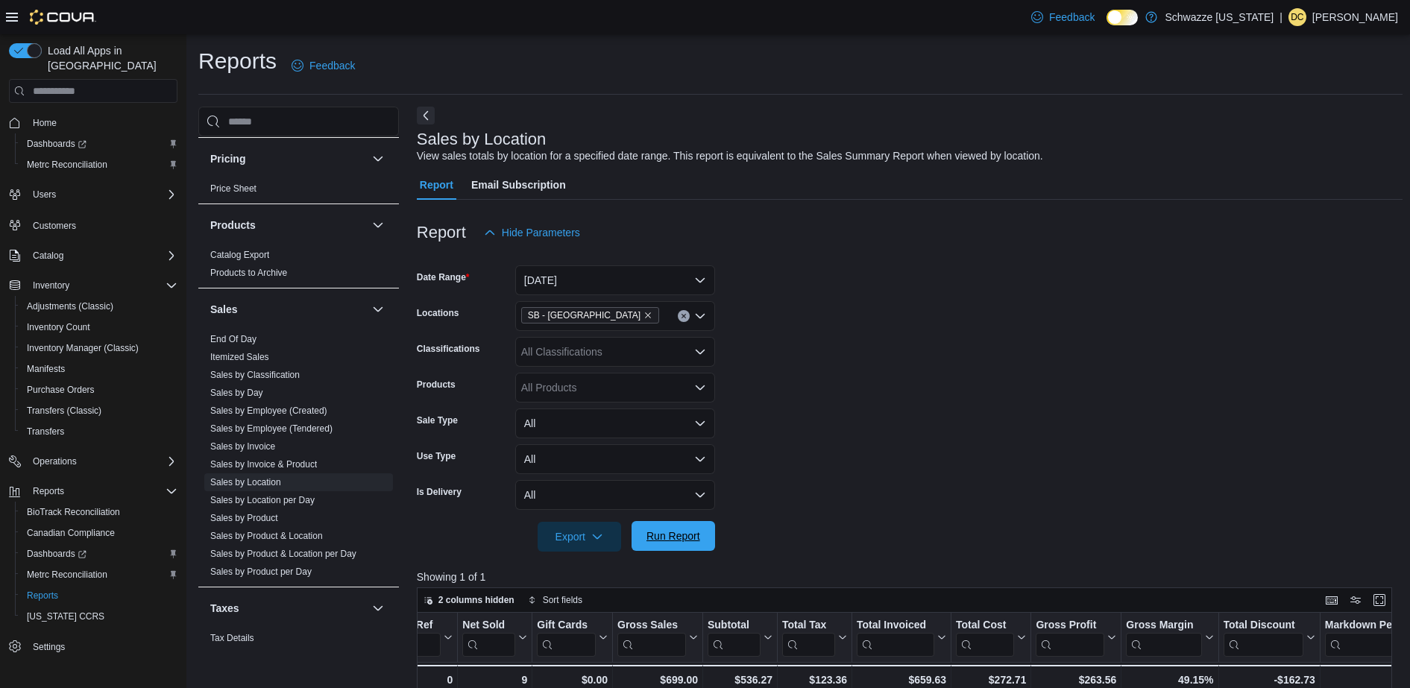
click at [674, 544] on span "Run Report" at bounding box center [674, 536] width 66 height 30
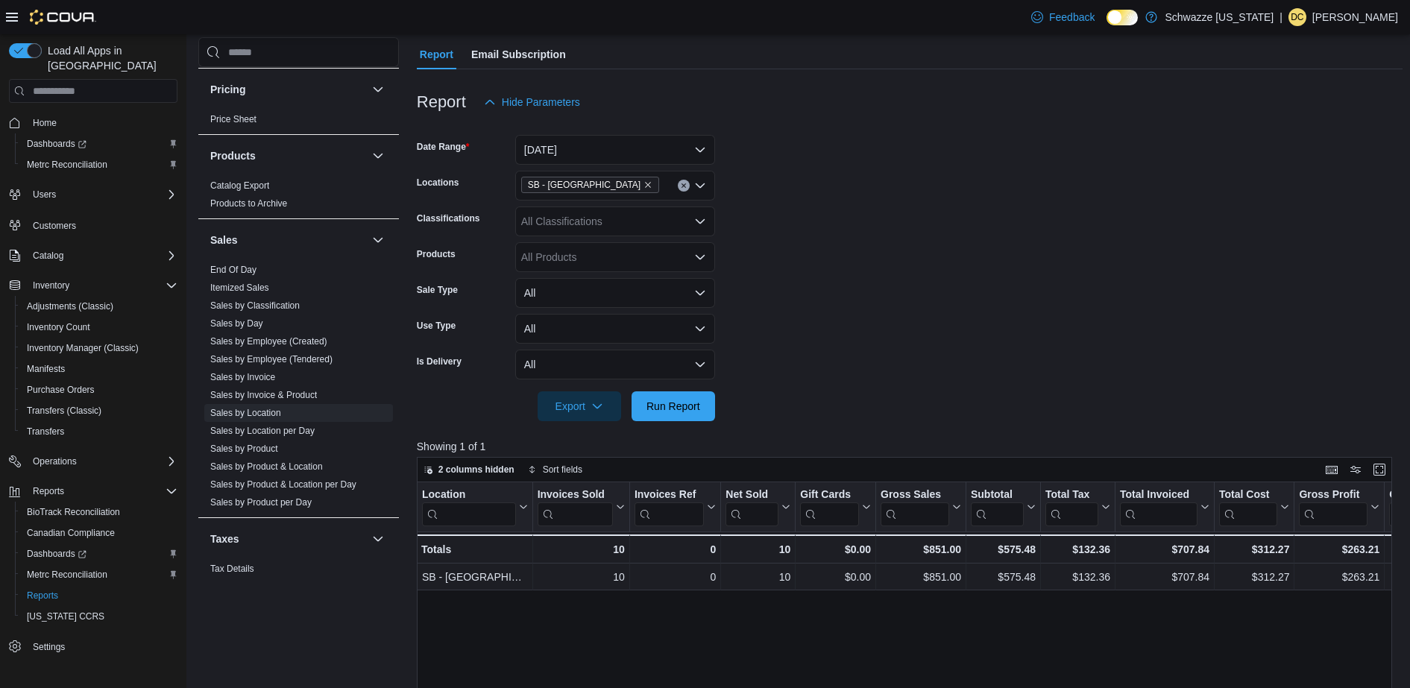
scroll to position [234, 0]
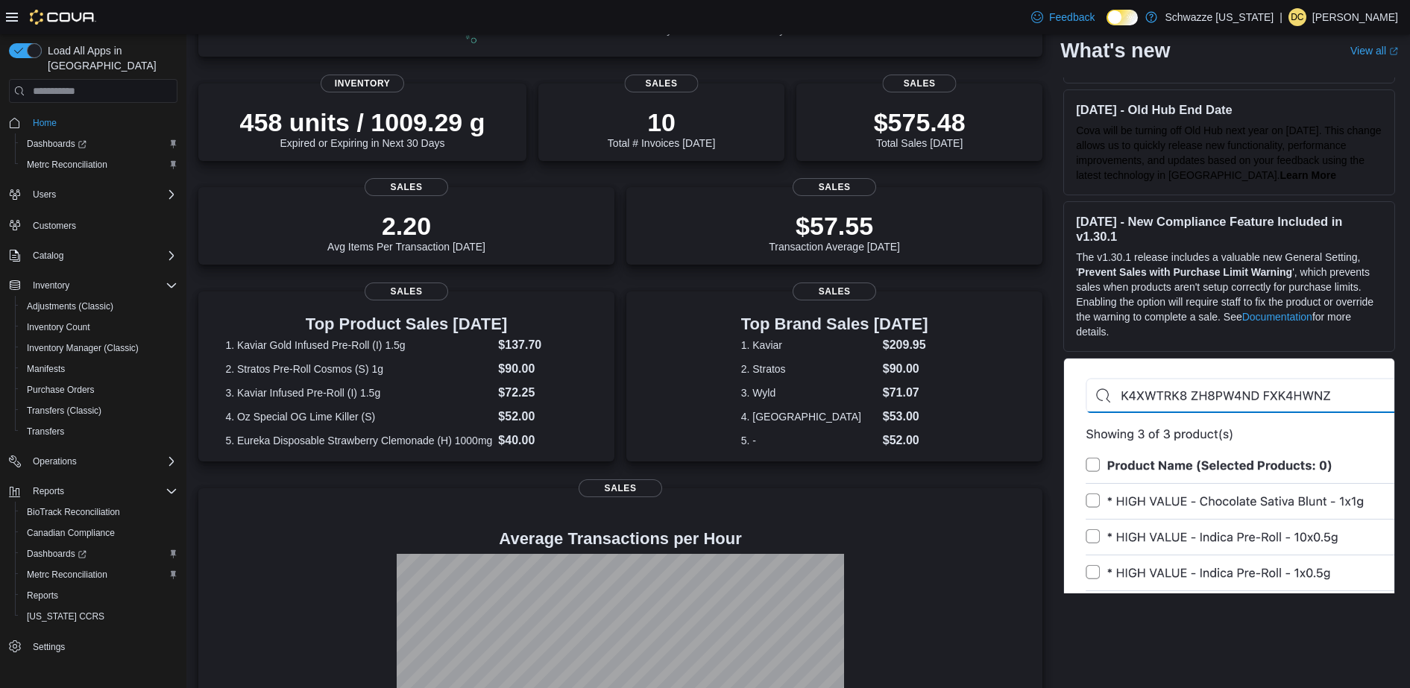
scroll to position [186, 0]
